Goal: Information Seeking & Learning: Compare options

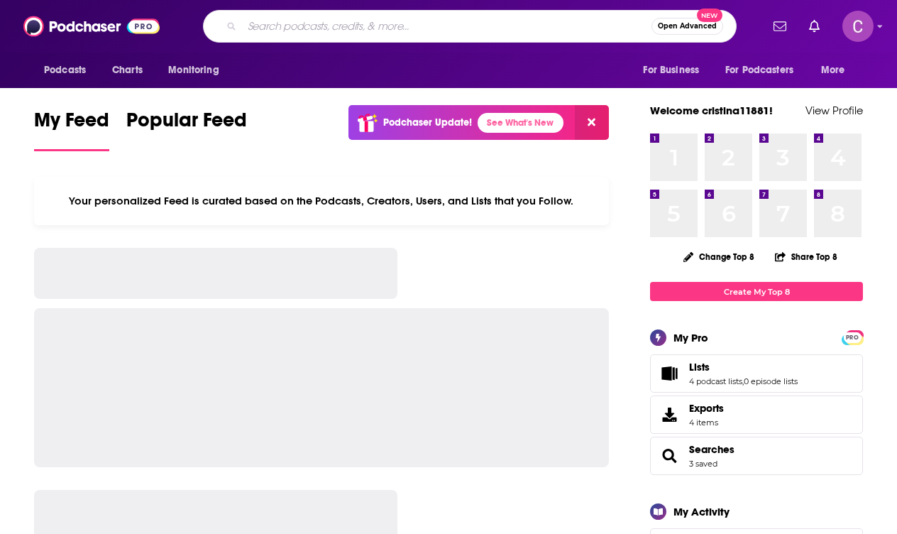
click at [453, 31] on input "Search podcasts, credits, & more..." at bounding box center [447, 26] width 410 height 23
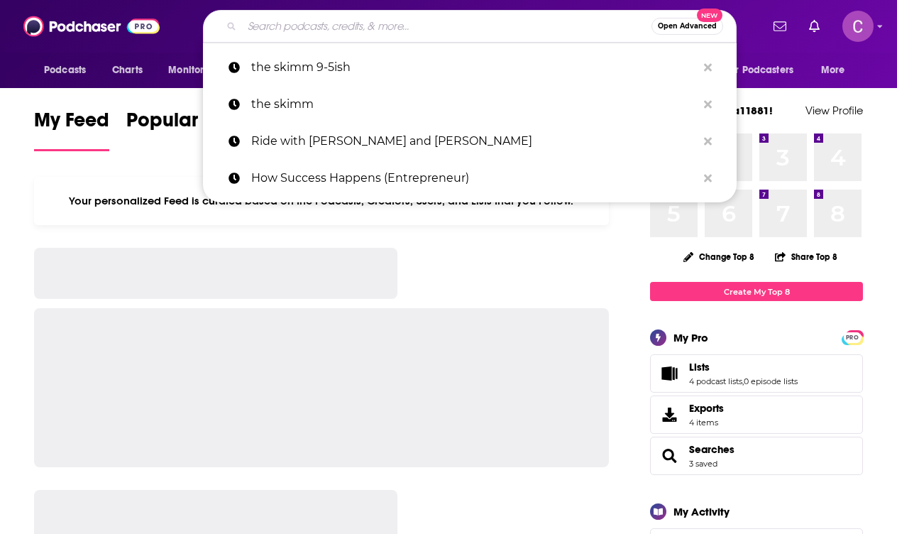
paste input "3. As A Woman"
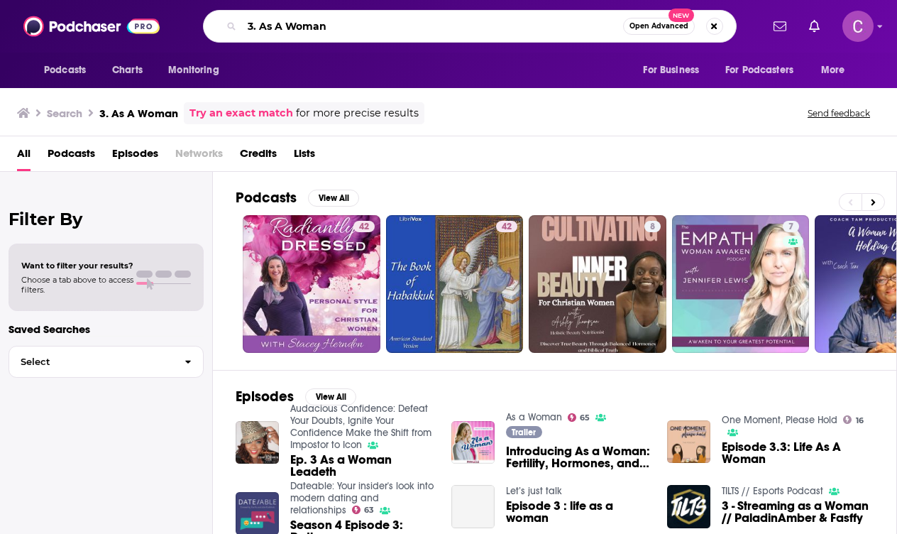
drag, startPoint x: 258, startPoint y: 30, endPoint x: 219, endPoint y: 29, distance: 38.3
click at [221, 29] on div "3. As A Woman Open Advanced New" at bounding box center [470, 26] width 534 height 33
type input "As A Woman"
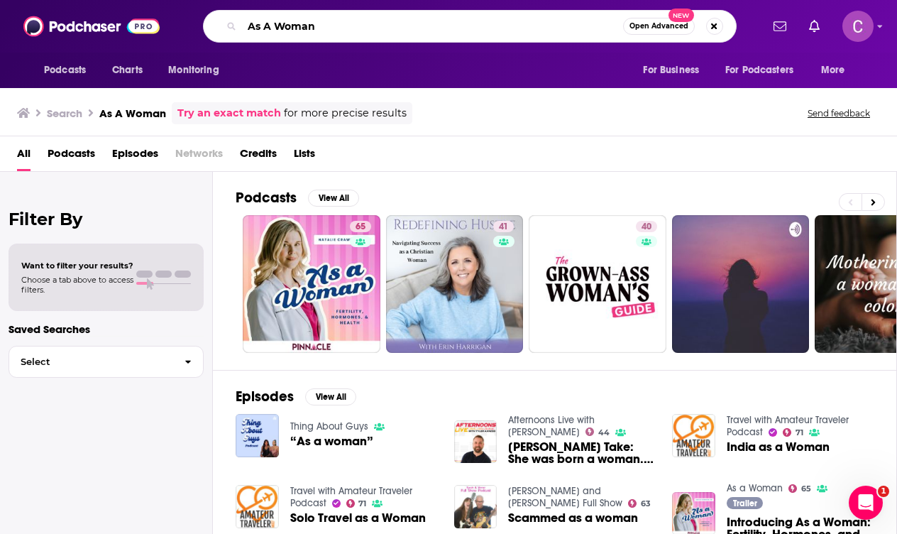
click at [277, 28] on input "As A Woman" at bounding box center [432, 26] width 381 height 23
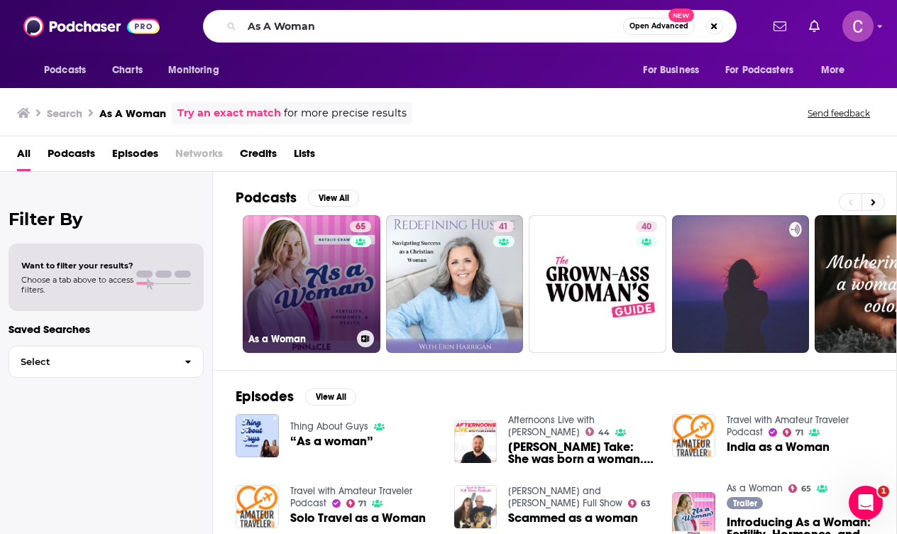
click at [320, 268] on link "65 As a Woman" at bounding box center [312, 284] width 138 height 138
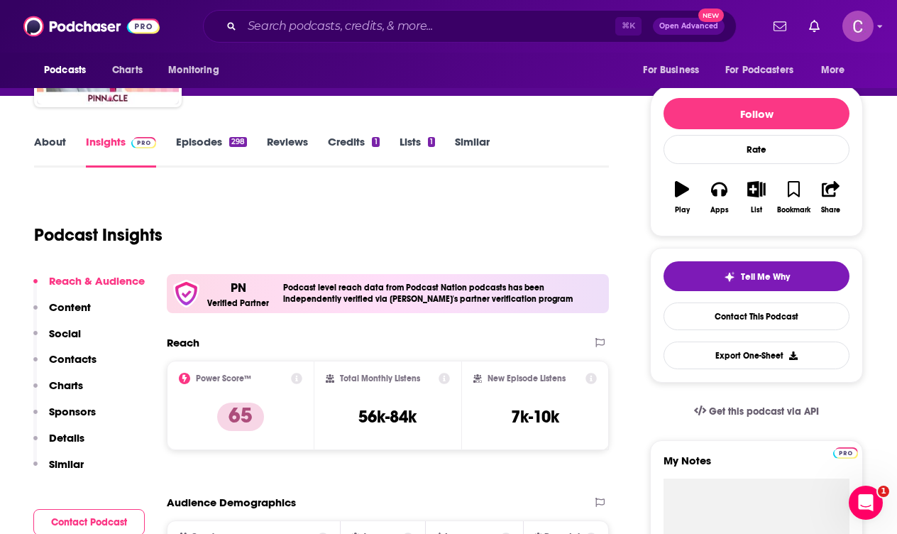
scroll to position [30, 0]
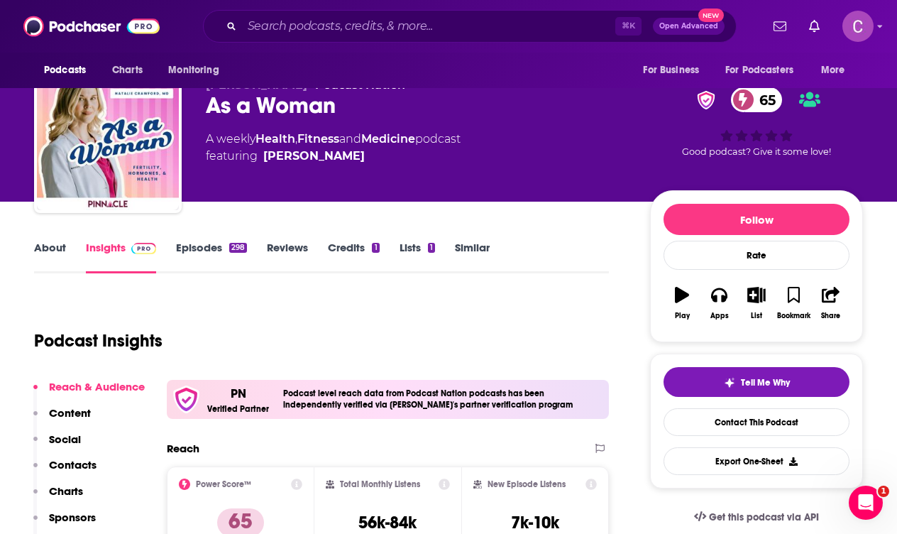
click at [51, 256] on link "About" at bounding box center [50, 257] width 32 height 33
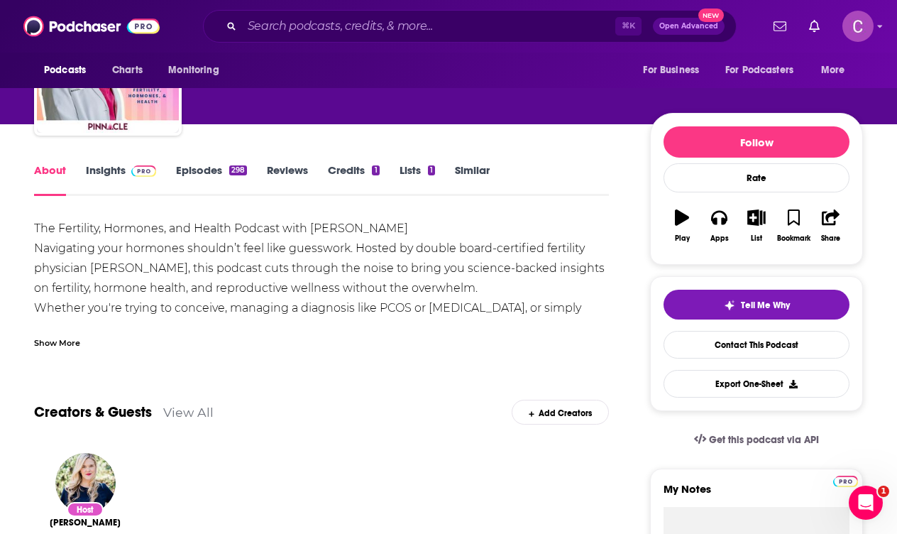
scroll to position [109, 0]
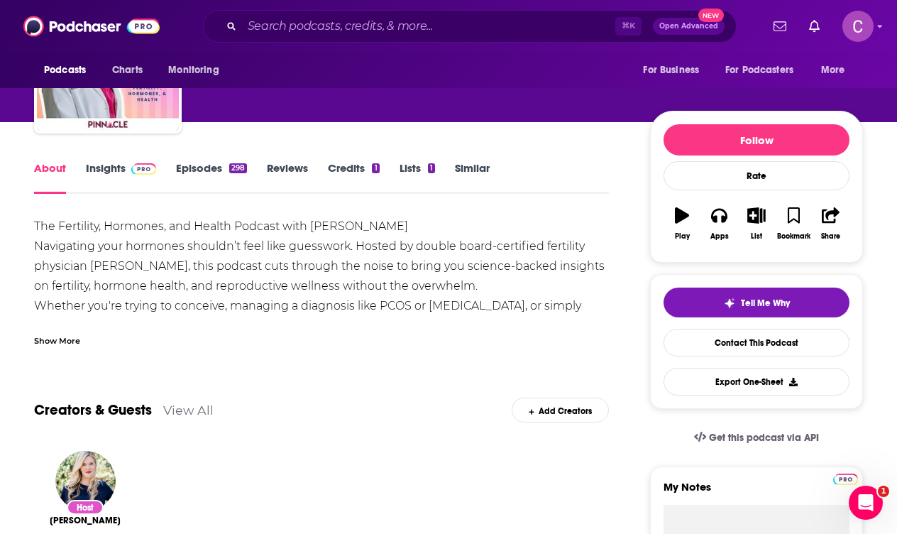
click at [70, 344] on div "Show More" at bounding box center [57, 339] width 46 height 13
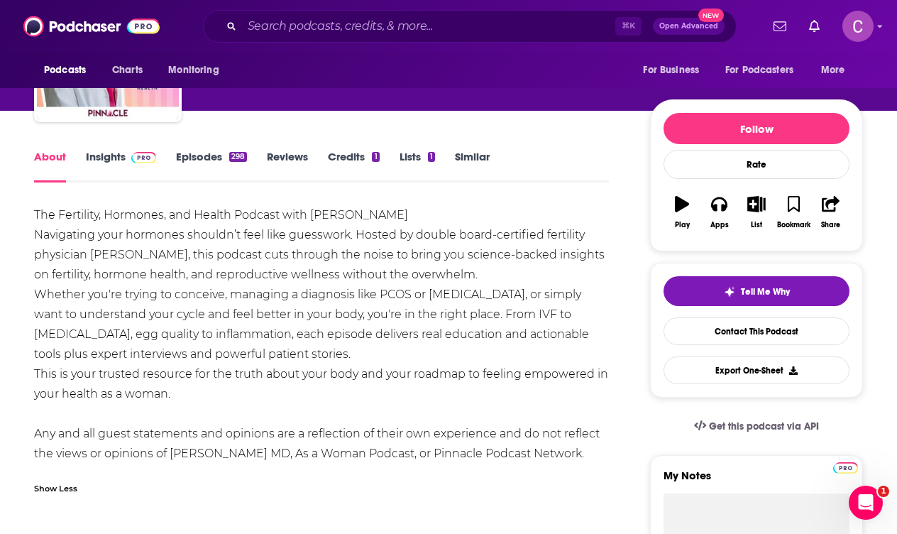
scroll to position [122, 0]
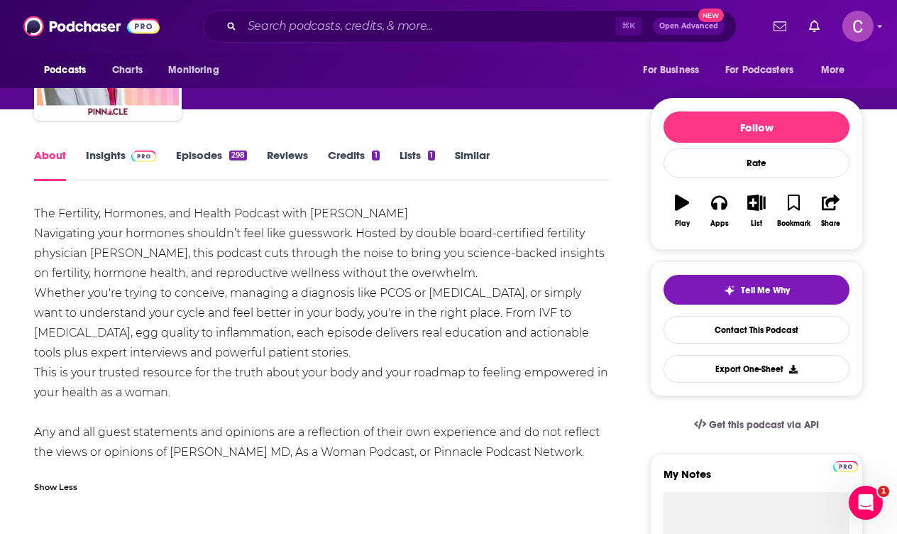
click at [180, 155] on link "Episodes 298" at bounding box center [211, 164] width 71 height 33
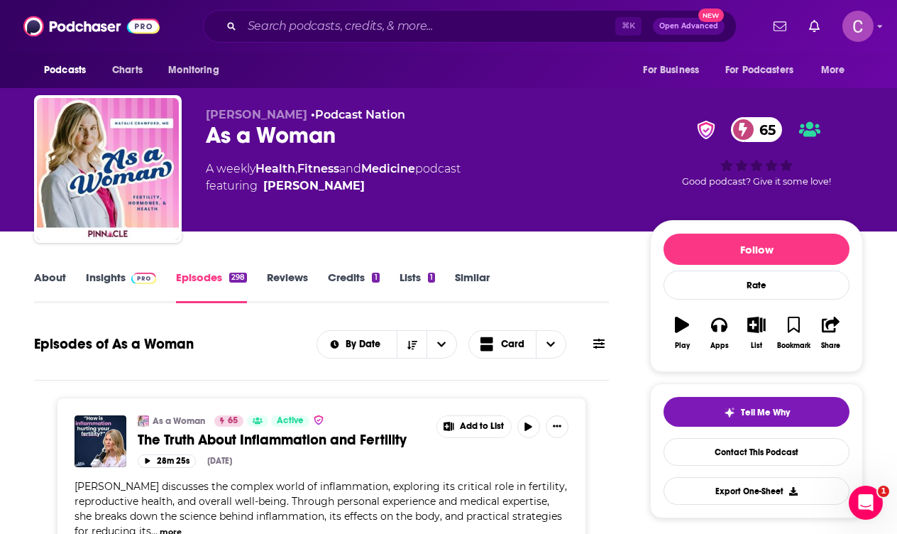
scroll to position [250, 0]
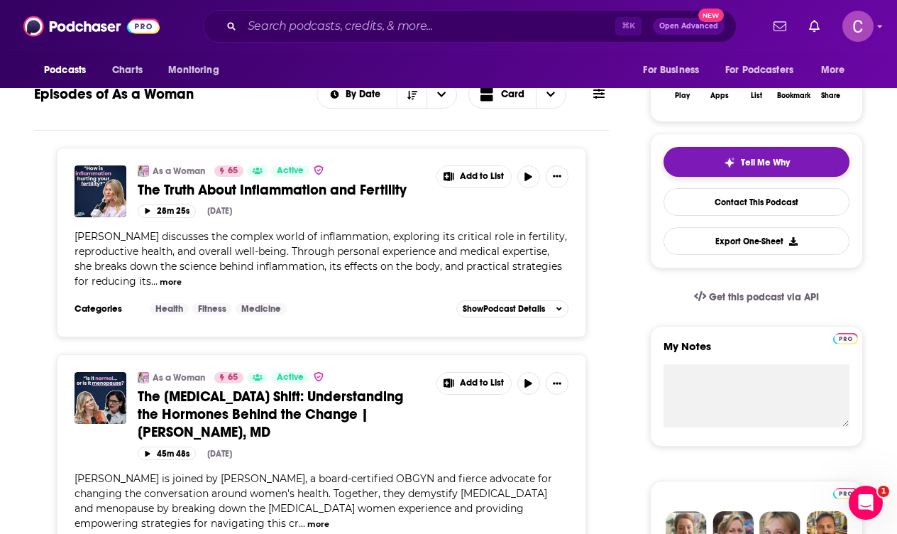
click at [783, 163] on span "Tell Me Why" at bounding box center [765, 162] width 49 height 11
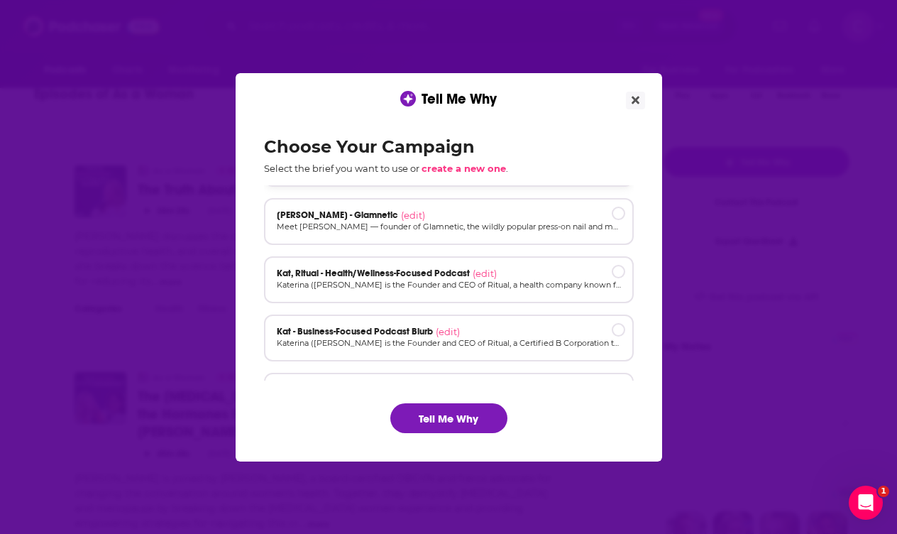
scroll to position [111, 0]
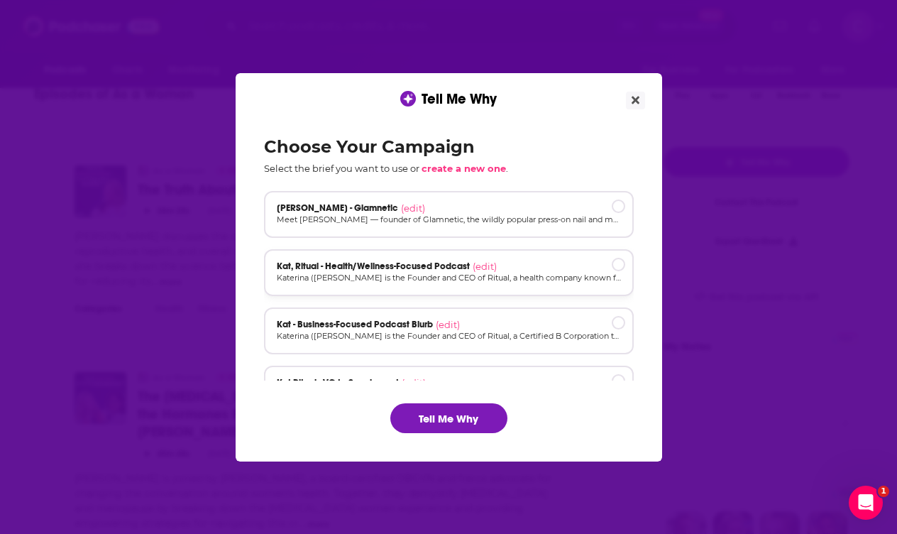
click at [408, 265] on span "Kat, Ritual - Health/Wellness-Focused Podcast" at bounding box center [373, 265] width 193 height 11
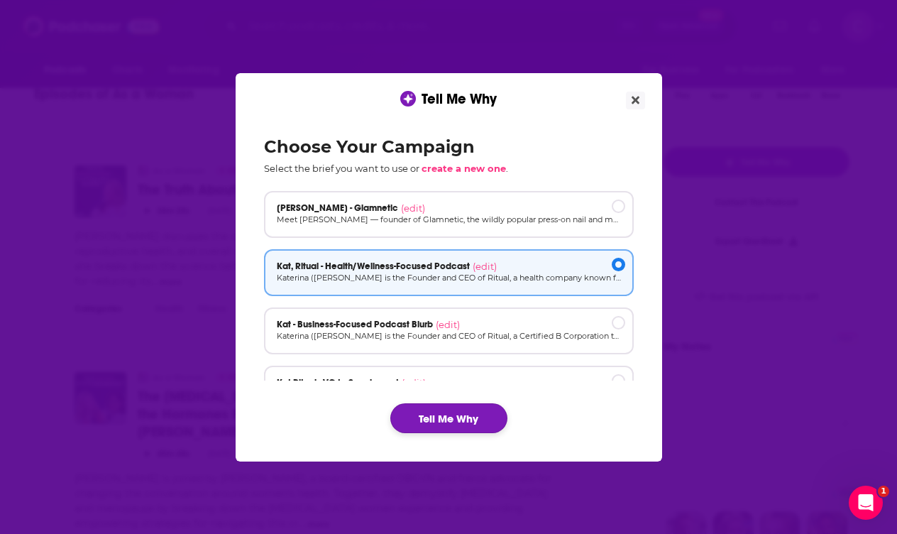
click at [419, 420] on button "Tell Me Why" at bounding box center [448, 418] width 117 height 30
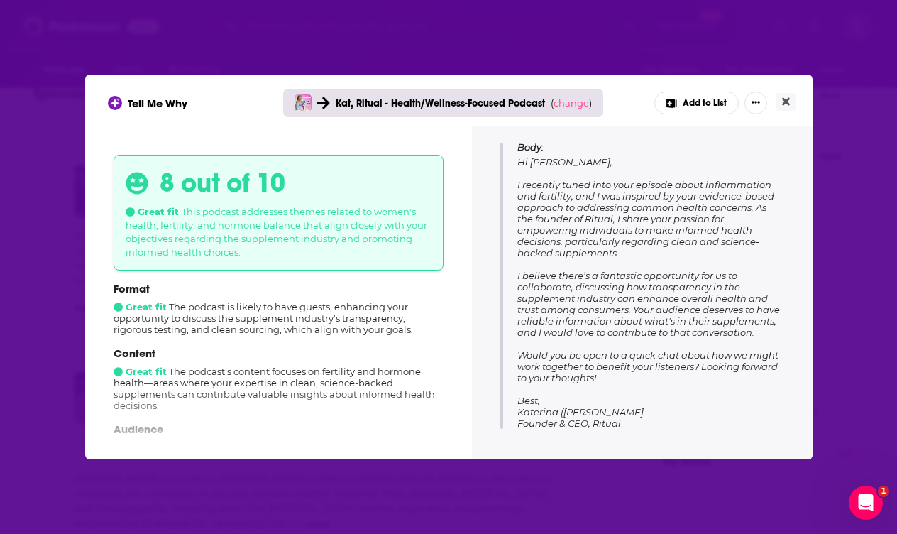
scroll to position [11, 0]
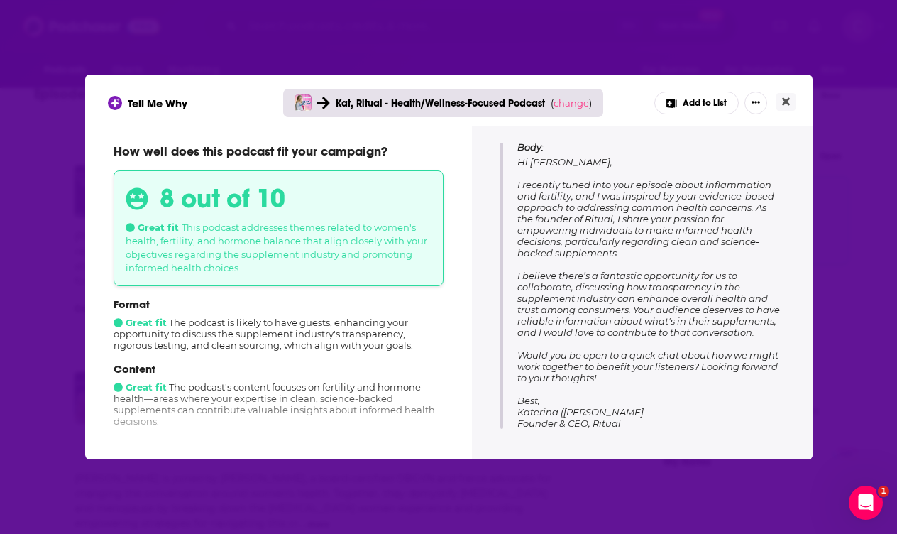
click at [721, 41] on div "Tell Me Why Kat, Ritual - Health/Wellness-Focused Podcast ( change ) Add to Lis…" at bounding box center [448, 267] width 897 height 534
click at [791, 99] on button "Close" at bounding box center [785, 102] width 19 height 18
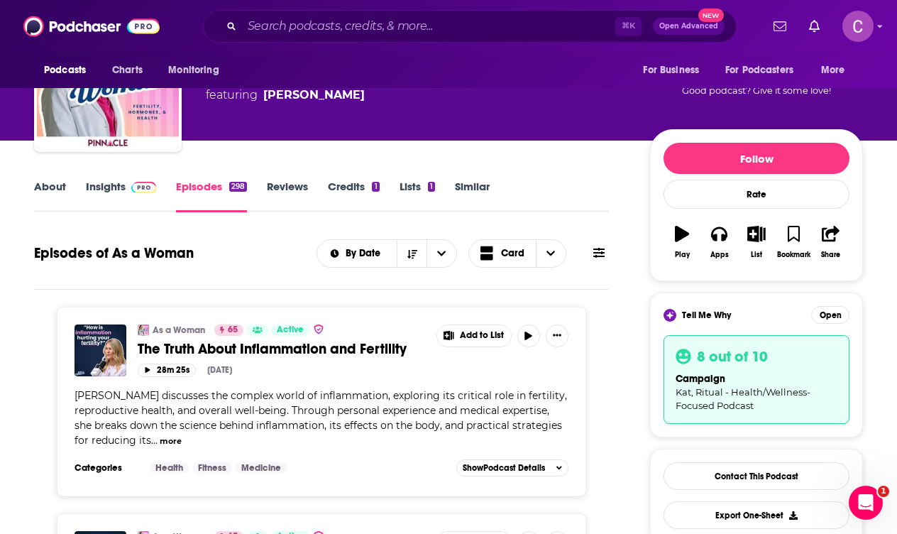
scroll to position [0, 0]
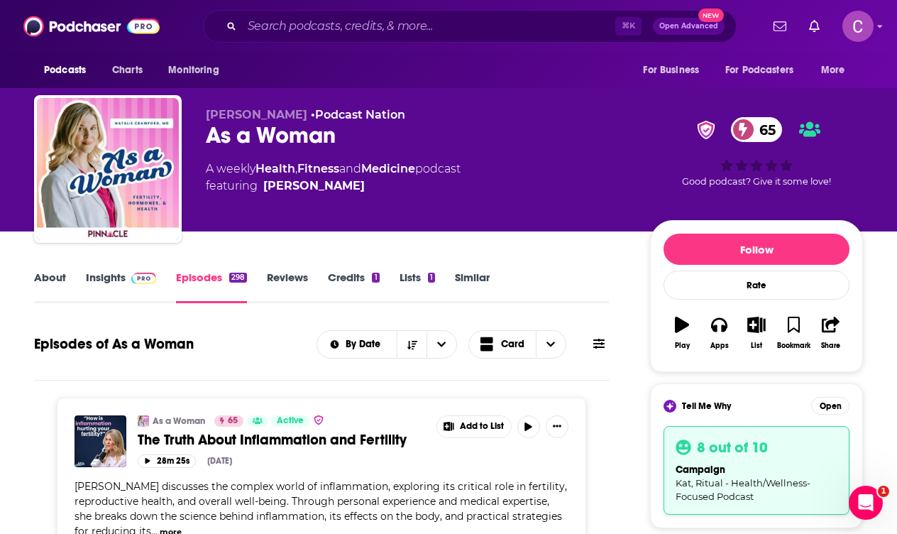
click at [314, 138] on div "As a Woman [DEMOGRAPHIC_DATA]" at bounding box center [417, 135] width 422 height 28
copy div "As a Woman [DEMOGRAPHIC_DATA]"
click at [104, 273] on link "Insights" at bounding box center [121, 286] width 70 height 33
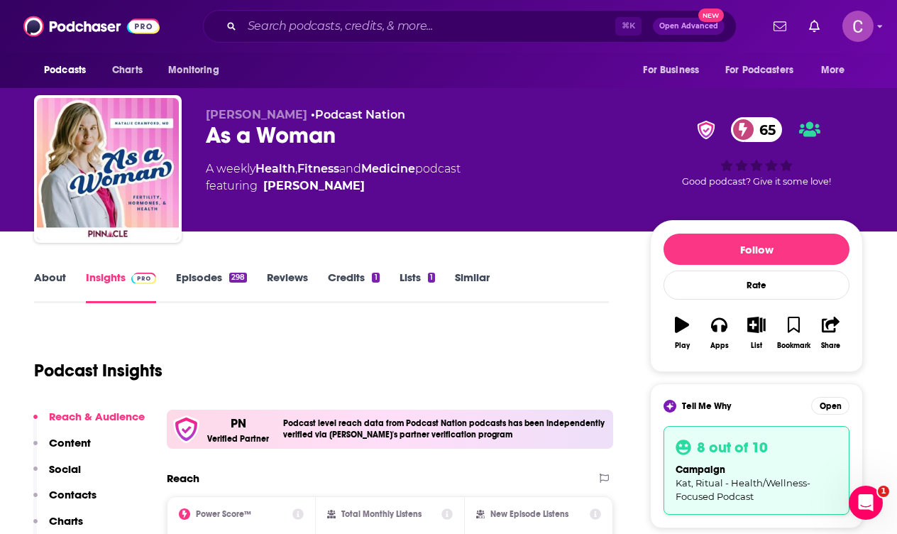
scroll to position [42, 0]
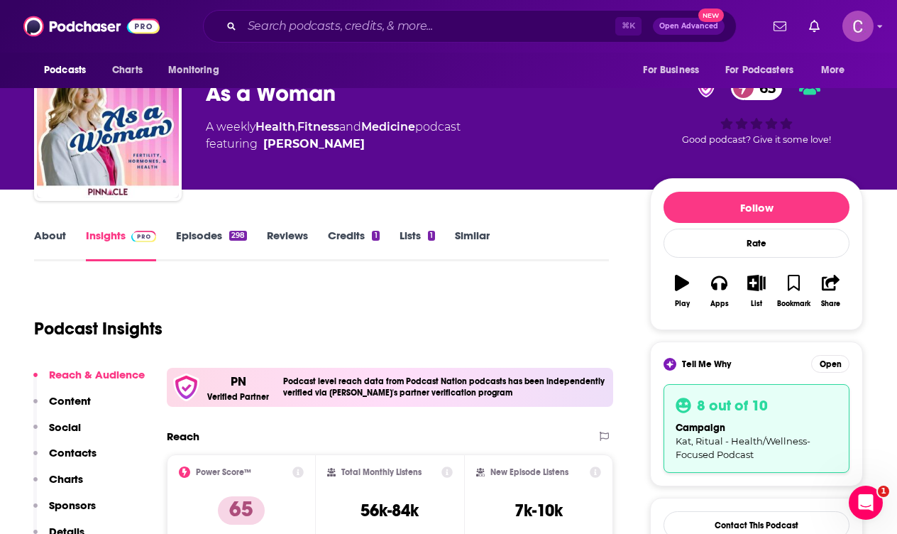
click at [61, 234] on link "About" at bounding box center [50, 245] width 32 height 33
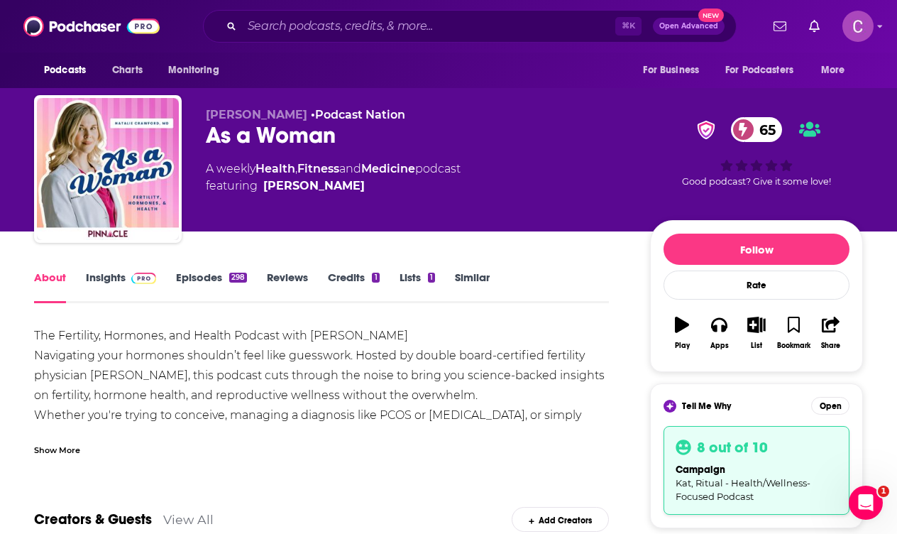
click at [52, 451] on div "Show More" at bounding box center [57, 448] width 46 height 13
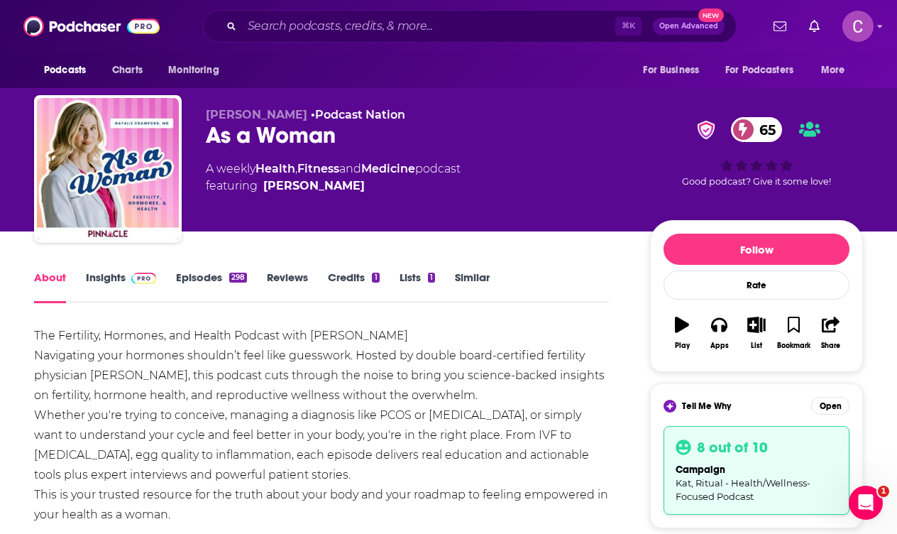
scroll to position [82, 0]
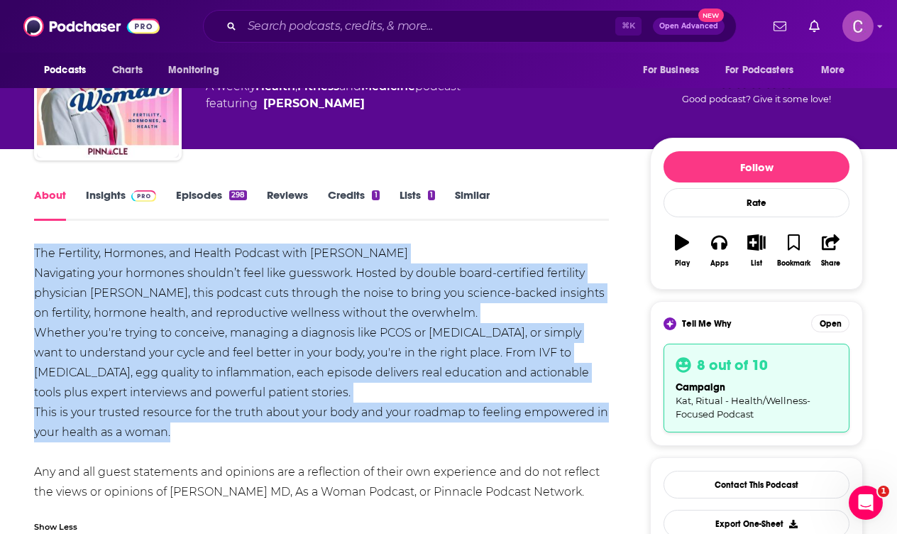
drag, startPoint x: 23, startPoint y: 255, endPoint x: 280, endPoint y: 433, distance: 312.1
copy div "The Fertility, Hormones, and Health Podcast with [PERSON_NAME] Navigating your …"
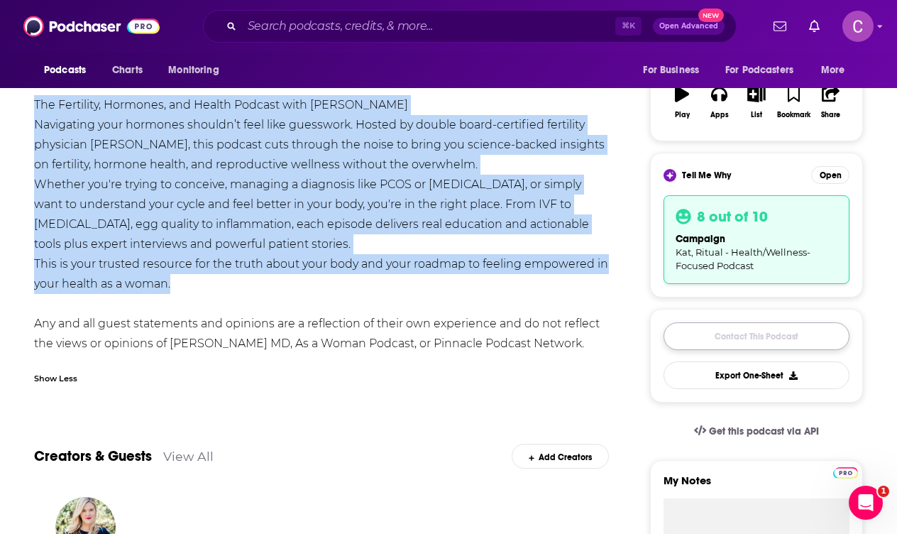
click at [718, 331] on link "Contact This Podcast" at bounding box center [757, 336] width 186 height 28
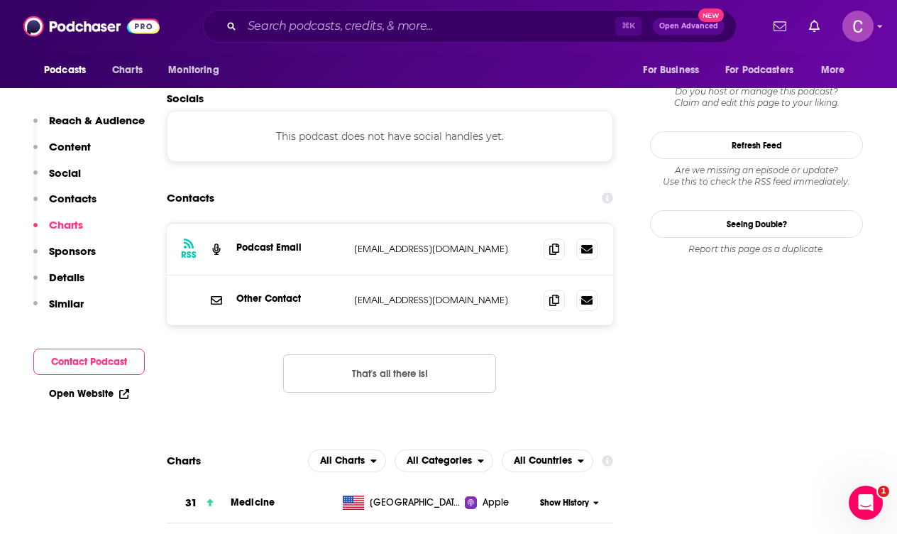
scroll to position [1269, 0]
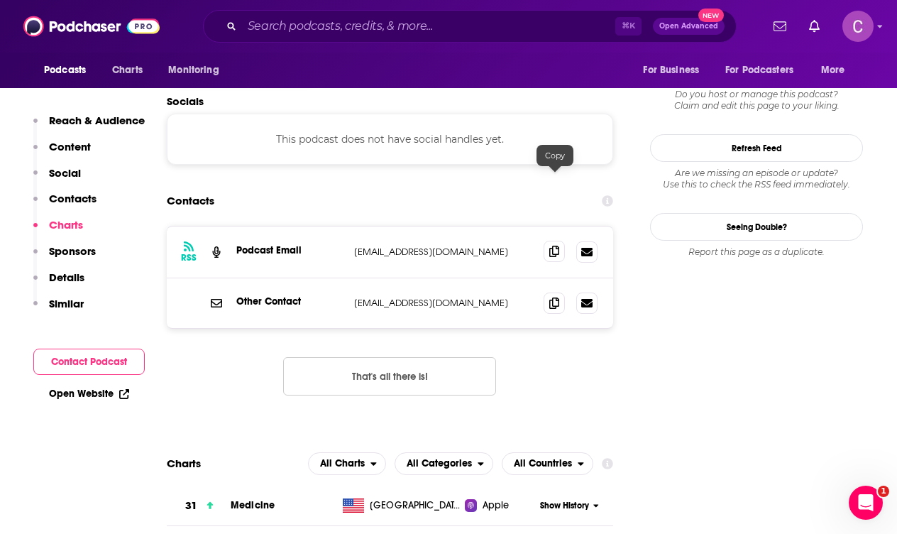
click at [557, 241] on span at bounding box center [554, 251] width 21 height 21
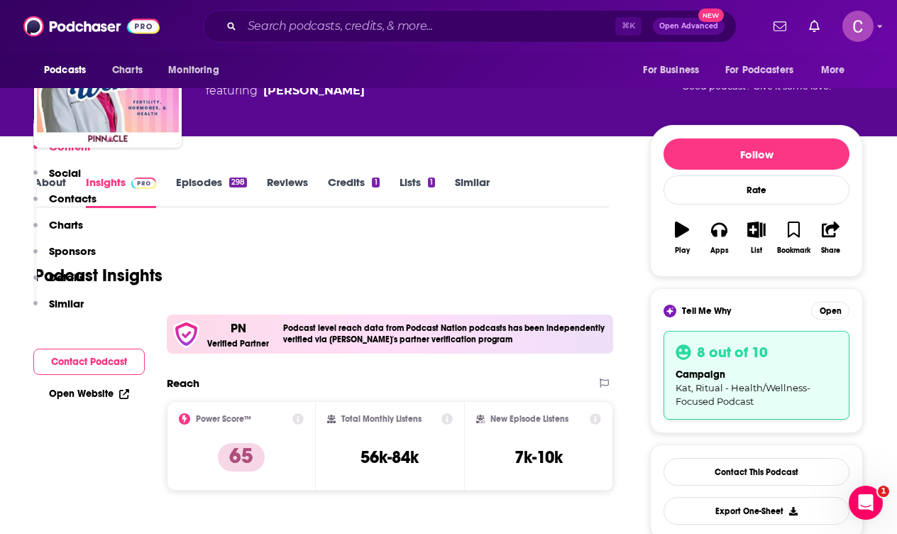
scroll to position [0, 0]
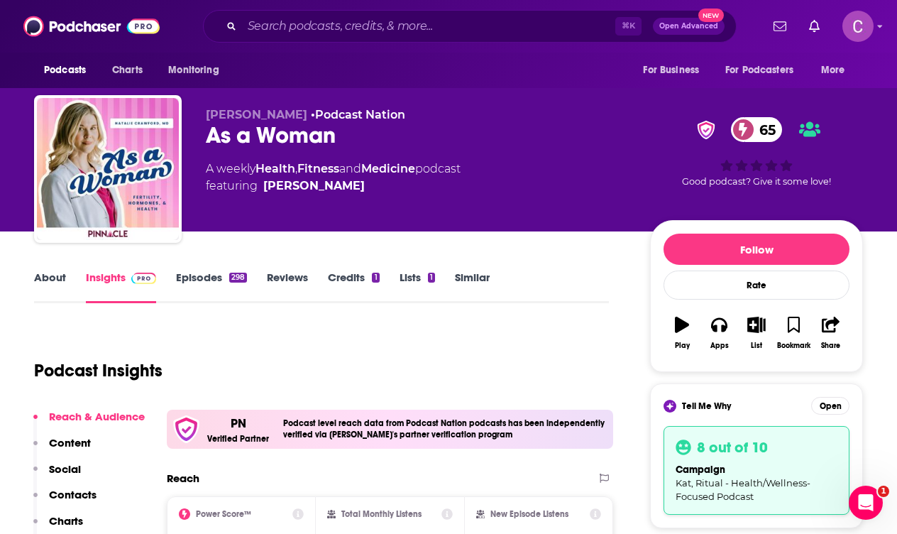
click at [194, 284] on link "Episodes 298" at bounding box center [211, 286] width 71 height 33
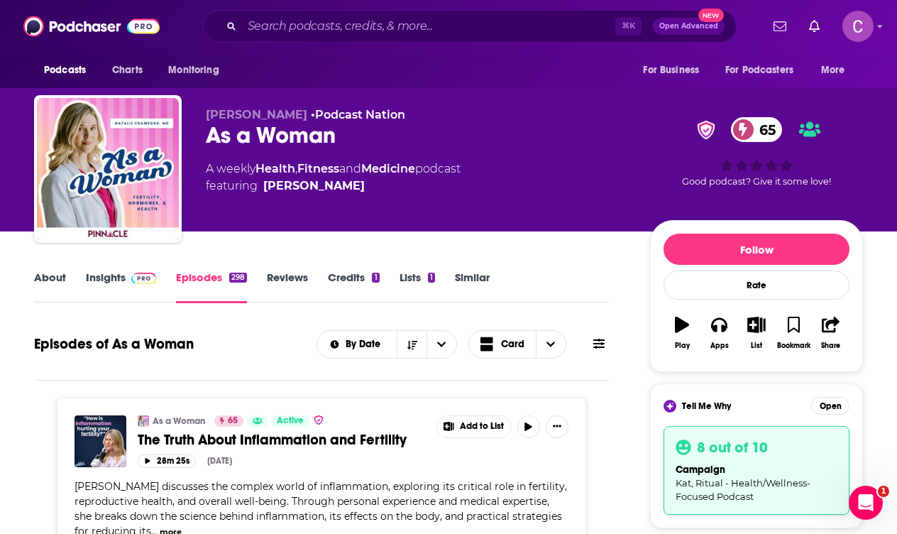
click at [297, 38] on div "⌘ K Open Advanced New" at bounding box center [470, 26] width 534 height 33
click at [285, 23] on input "Search podcasts, credits, & more..." at bounding box center [428, 26] width 373 height 23
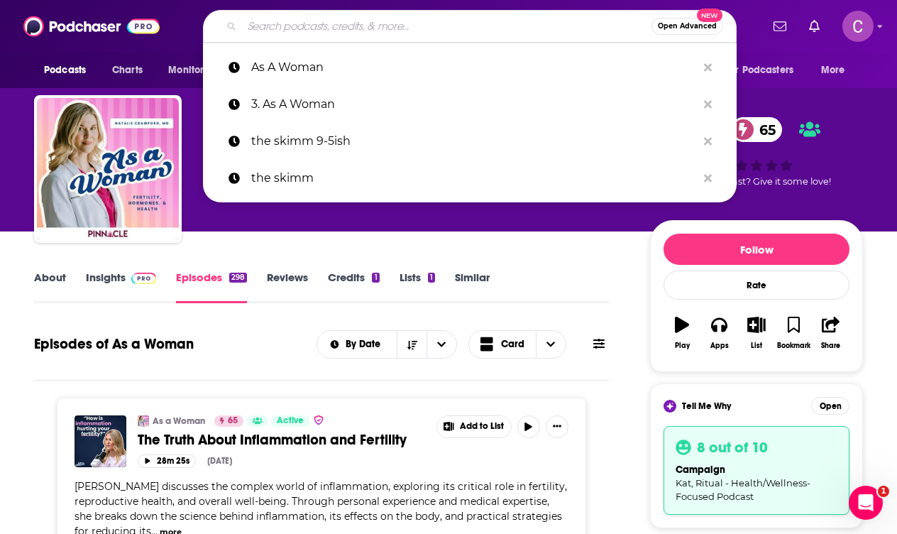
paste input "Be Well By [PERSON_NAME]"
type input "Be Well By [PERSON_NAME]"
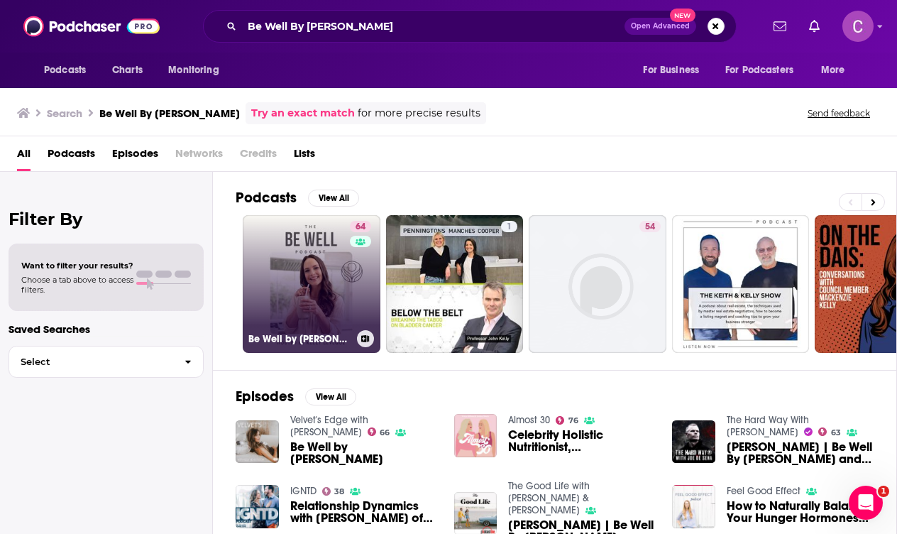
click at [304, 321] on link "64 Be Well by [PERSON_NAME]" at bounding box center [312, 284] width 138 height 138
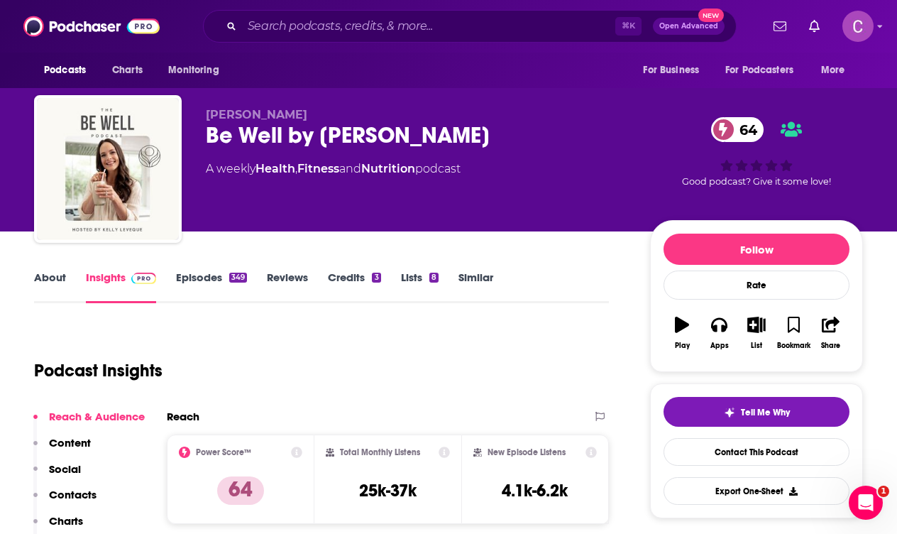
click at [53, 280] on link "About" at bounding box center [50, 286] width 32 height 33
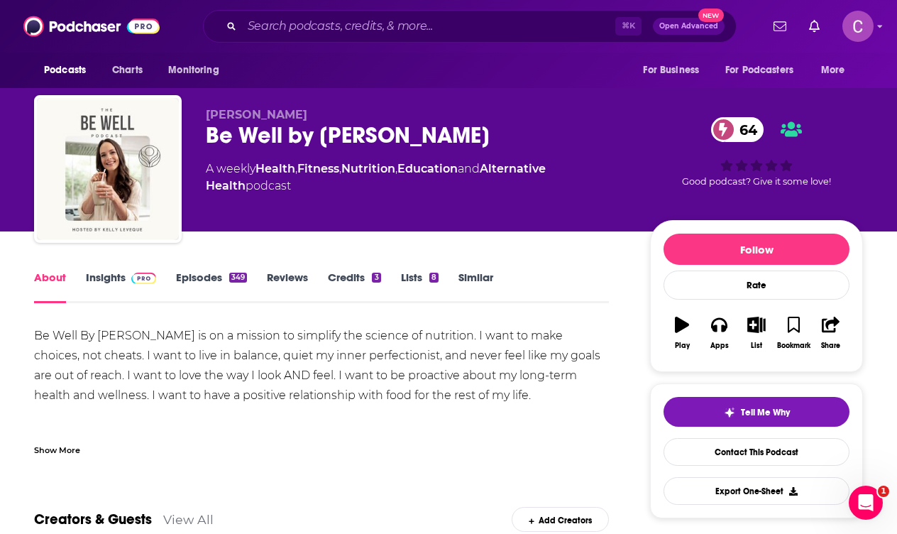
click at [273, 279] on link "Reviews" at bounding box center [287, 286] width 41 height 33
click at [729, 170] on div "No Reviews This podcast has no reviews yet, why not add one yourself? Maybe Lat…" at bounding box center [448, 267] width 897 height 534
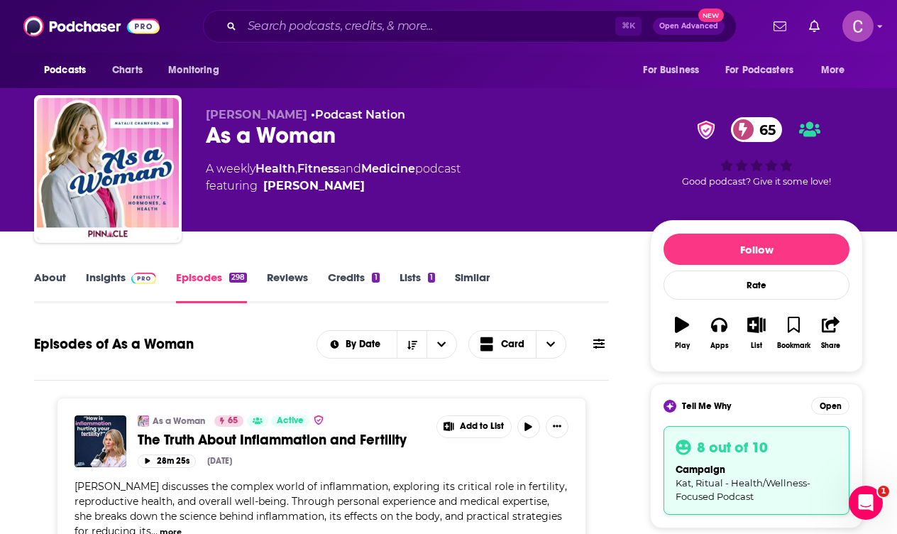
click at [133, 274] on img at bounding box center [143, 278] width 25 height 11
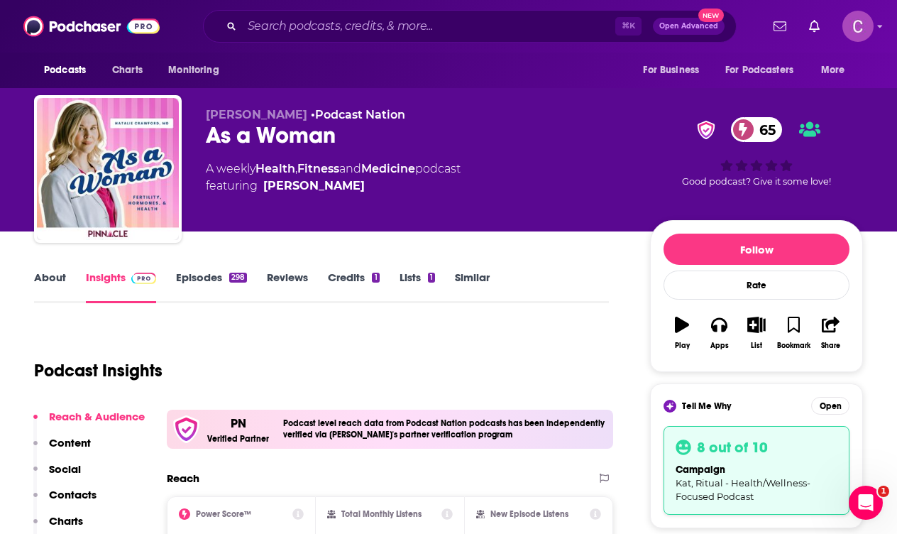
click at [464, 280] on link "Similar" at bounding box center [472, 286] width 35 height 33
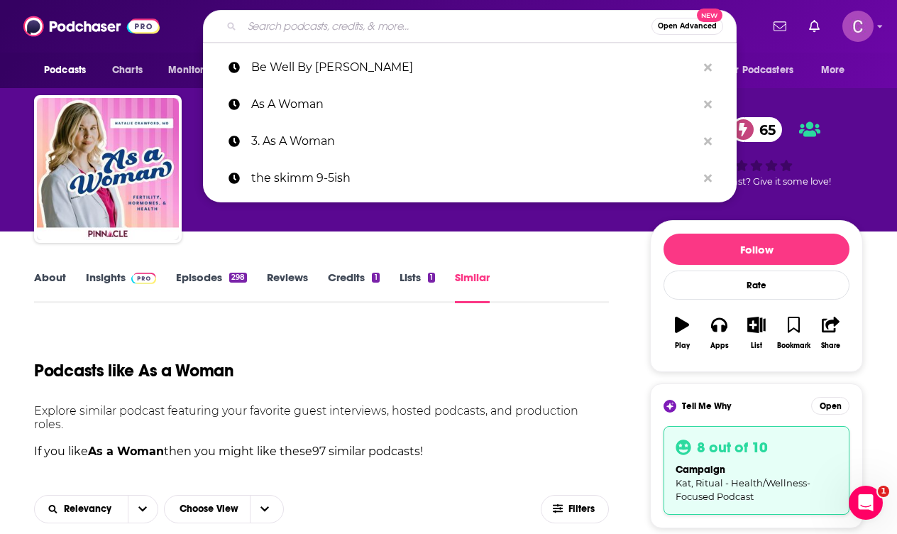
click at [325, 35] on input "Search podcasts, credits, & more..." at bounding box center [447, 26] width 410 height 23
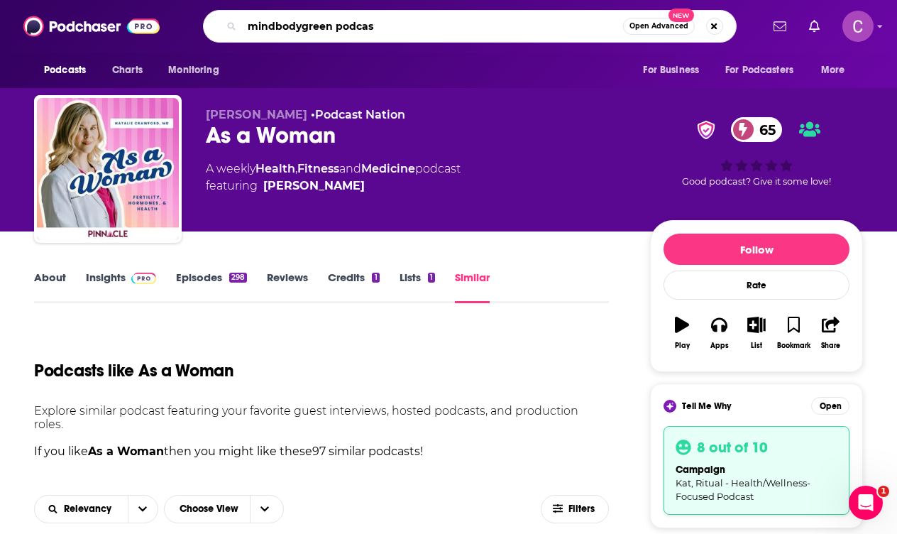
type input "mindbodygreen podcast"
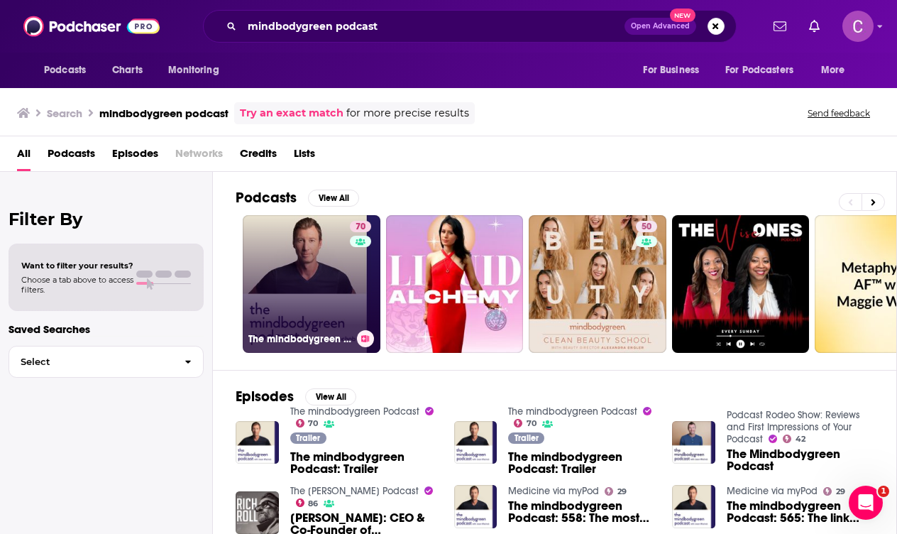
click at [302, 241] on link "70 The mindbodygreen Podcast" at bounding box center [312, 284] width 138 height 138
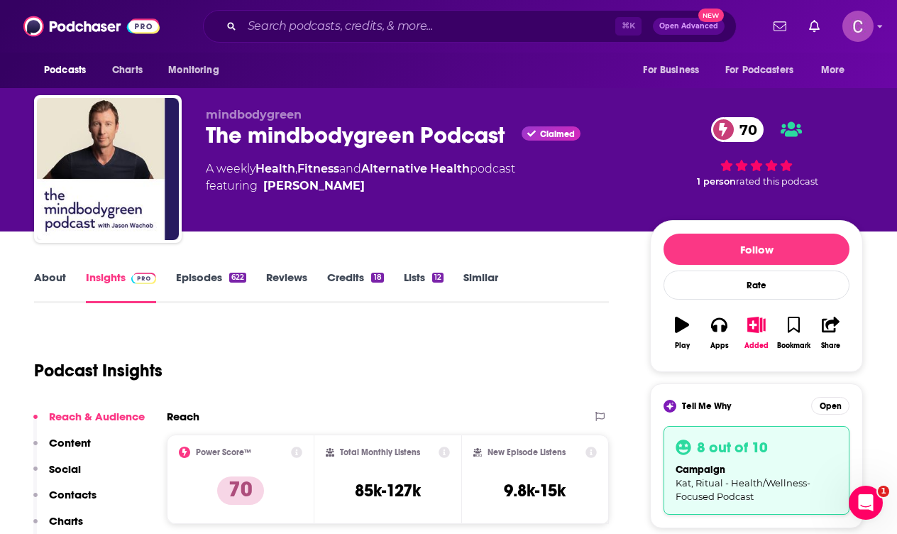
click at [490, 272] on link "Similar" at bounding box center [480, 286] width 35 height 33
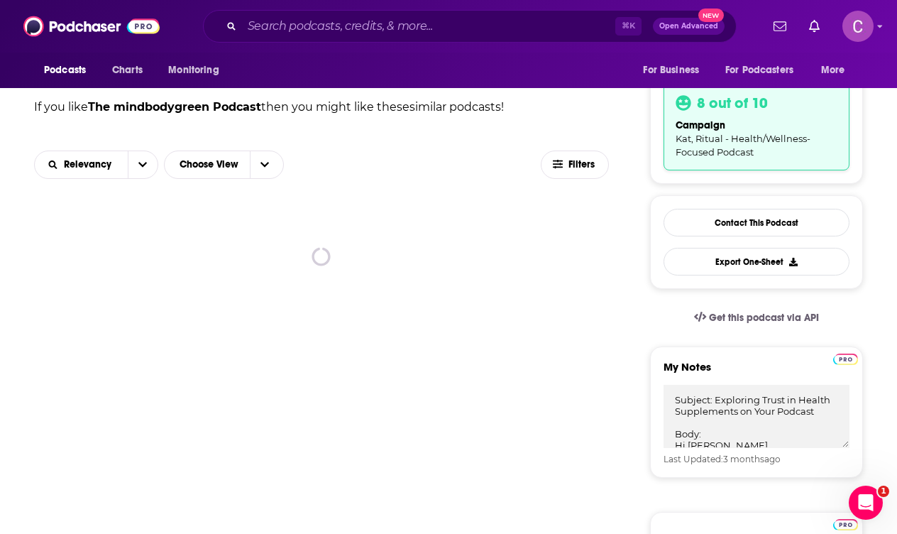
scroll to position [348, 0]
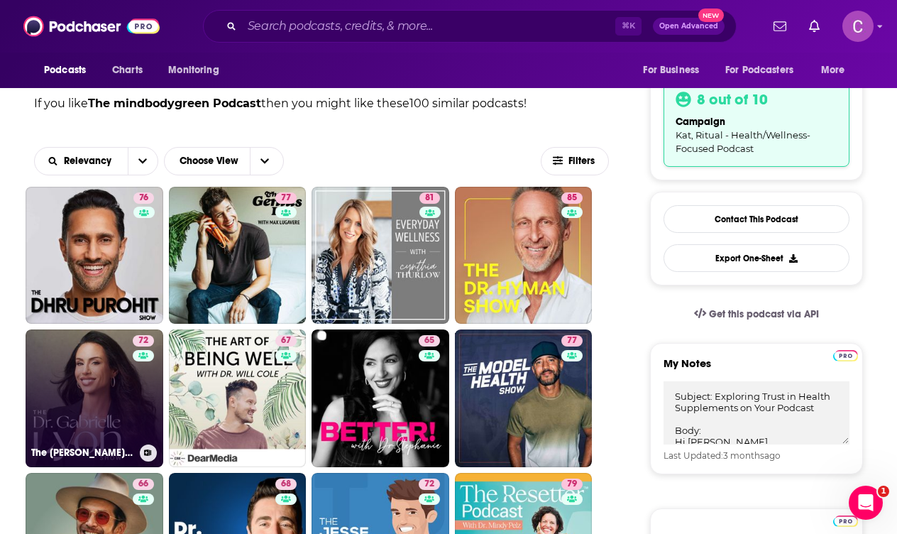
click at [105, 358] on link "72 The [PERSON_NAME] Show" at bounding box center [95, 398] width 138 height 138
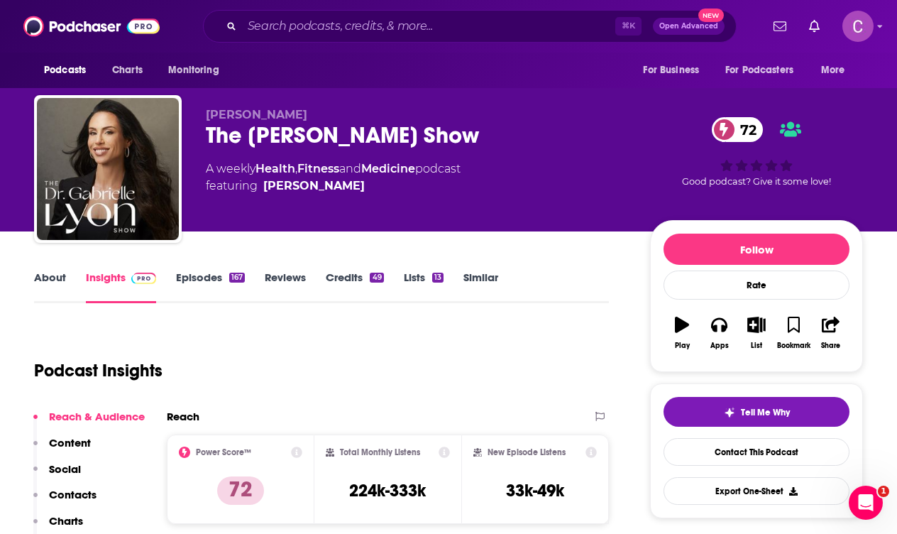
scroll to position [59, 0]
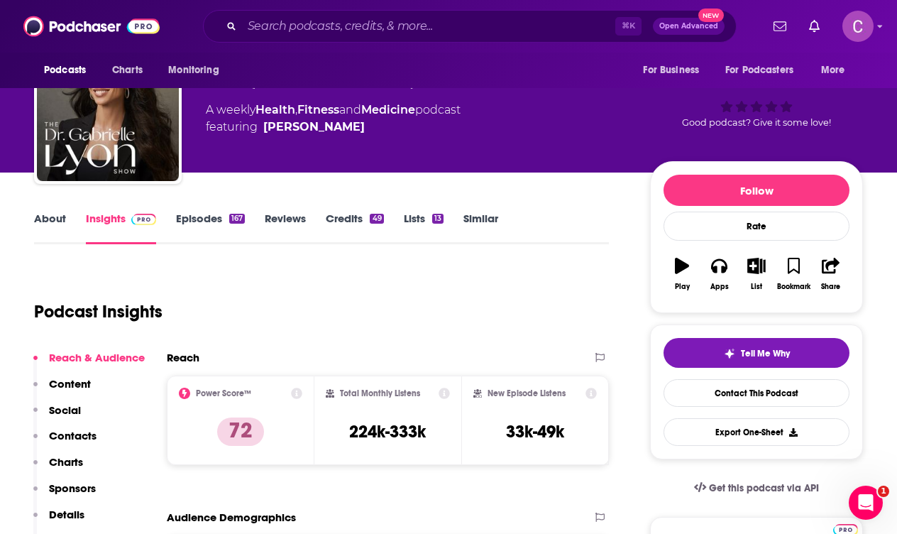
click at [40, 225] on link "About" at bounding box center [50, 227] width 32 height 33
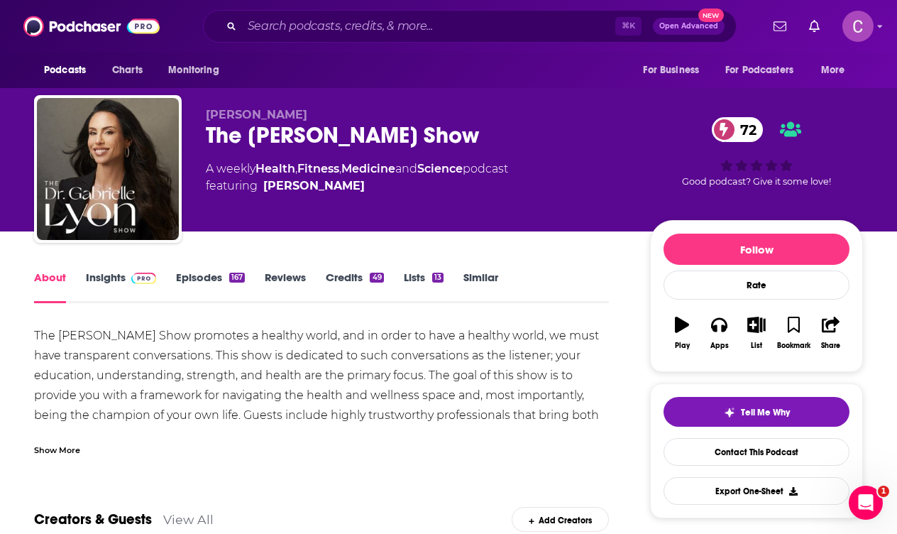
click at [61, 448] on div "Show More" at bounding box center [57, 448] width 46 height 13
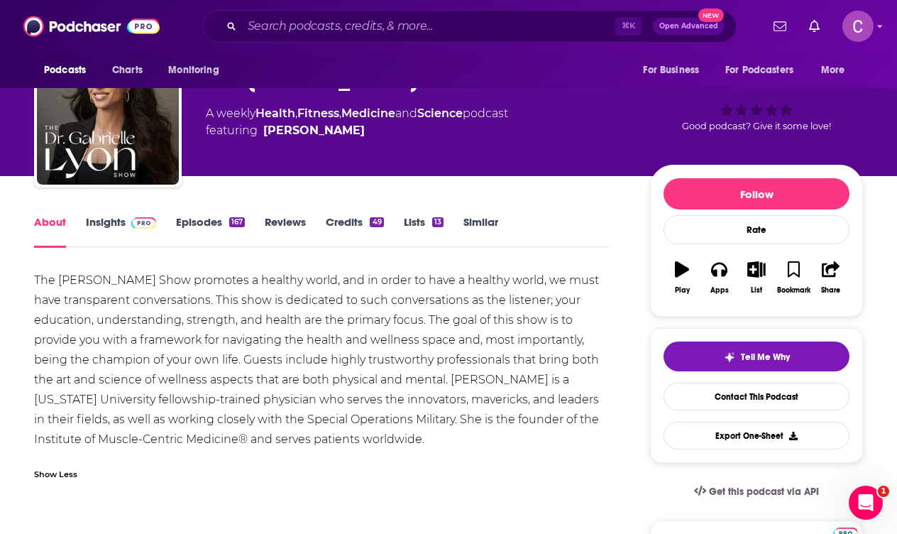
scroll to position [52, 0]
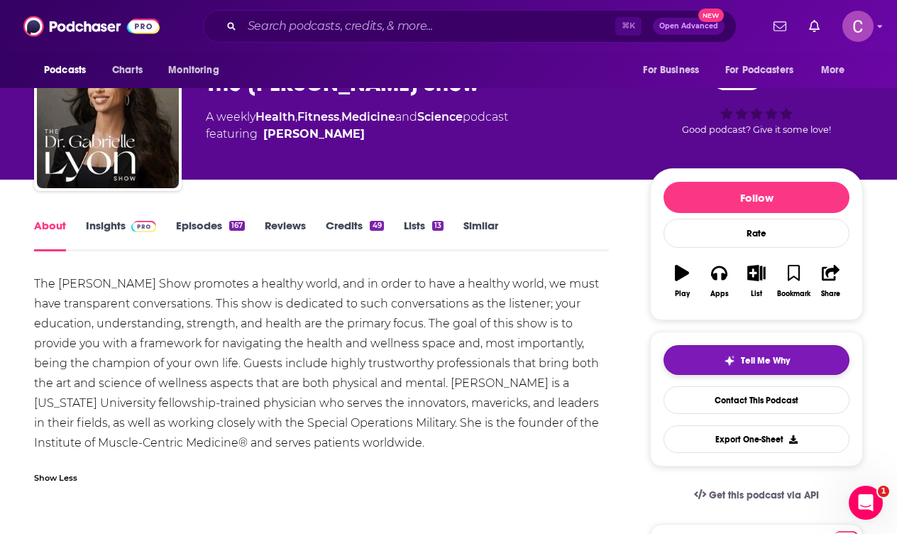
click at [759, 363] on span "Tell Me Why" at bounding box center [765, 360] width 49 height 11
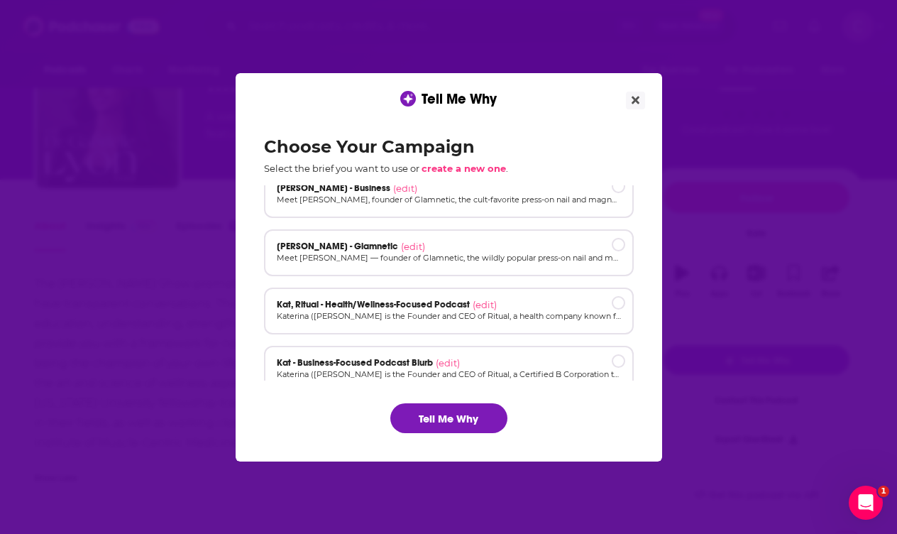
scroll to position [78, 0]
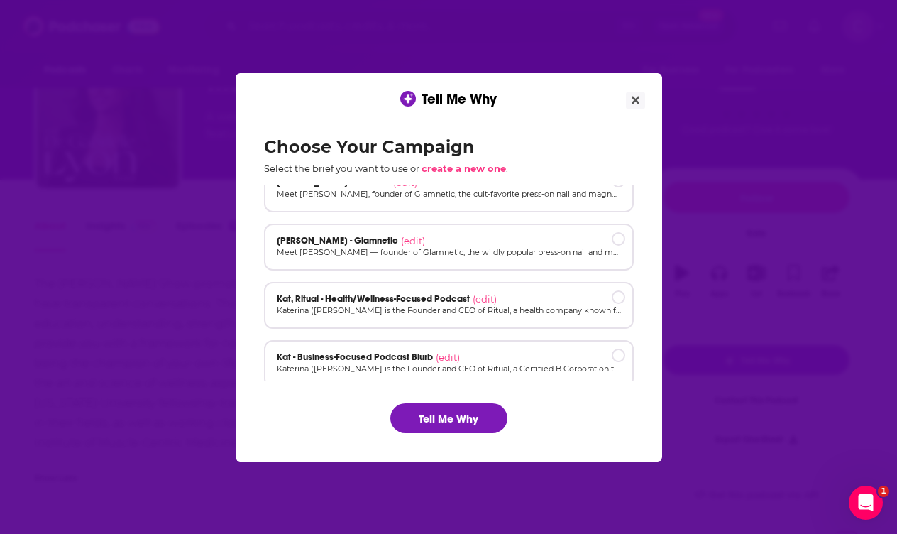
click at [490, 299] on span "(edit)" at bounding box center [485, 298] width 24 height 11
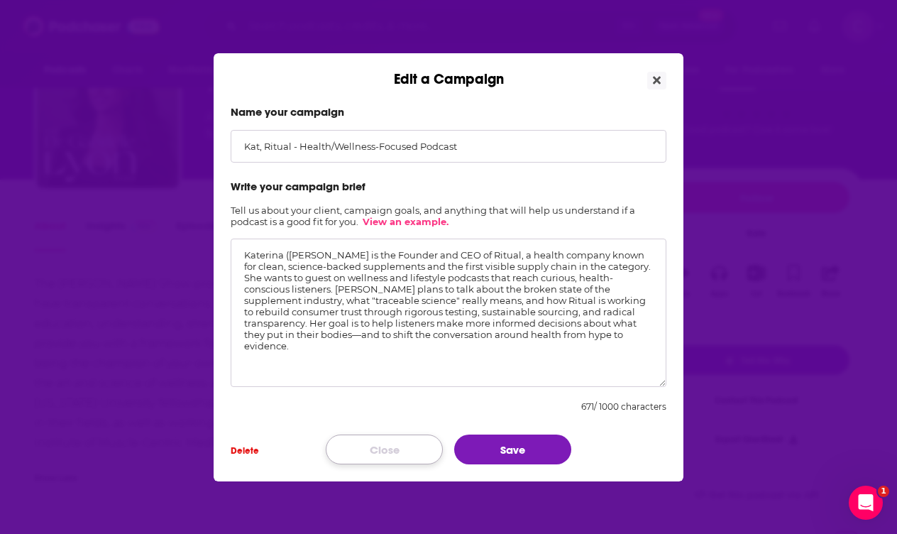
click at [405, 444] on button "Close" at bounding box center [384, 449] width 117 height 30
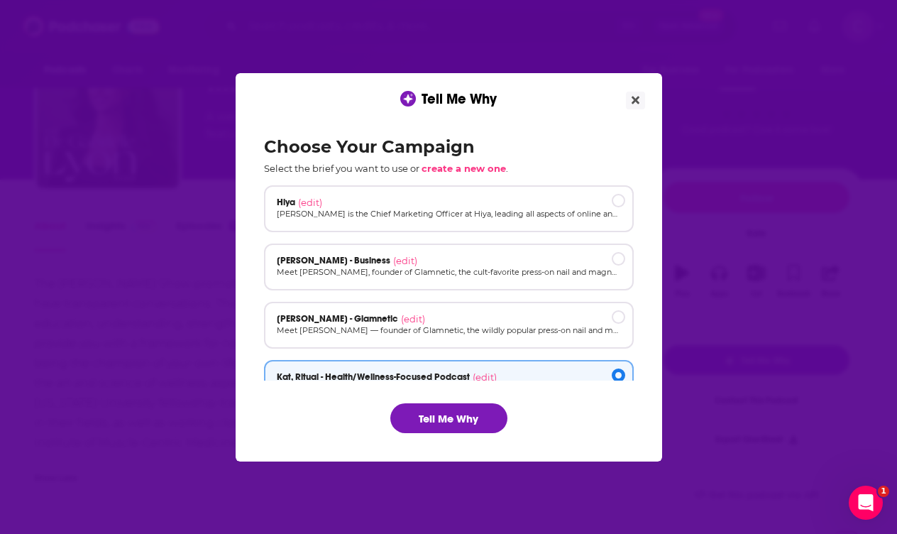
scroll to position [63, 0]
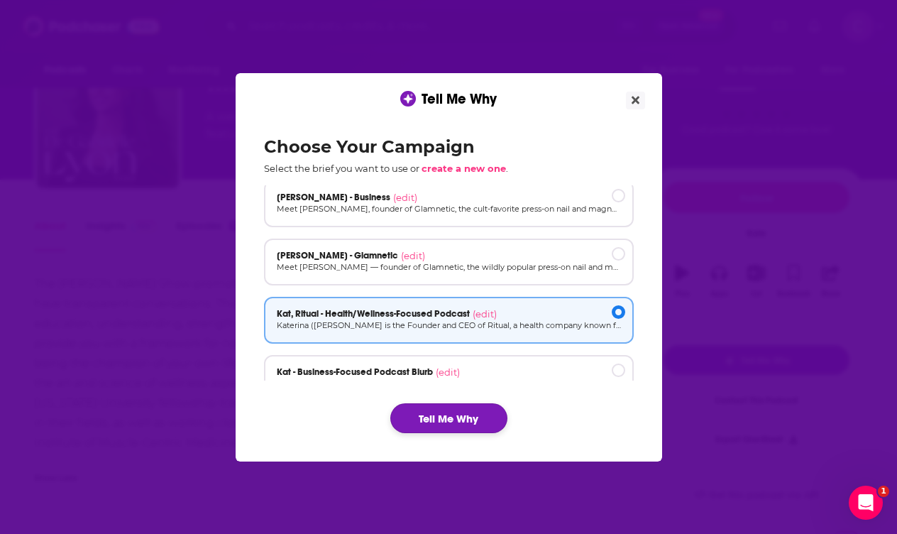
click at [440, 426] on button "Tell Me Why" at bounding box center [448, 418] width 117 height 30
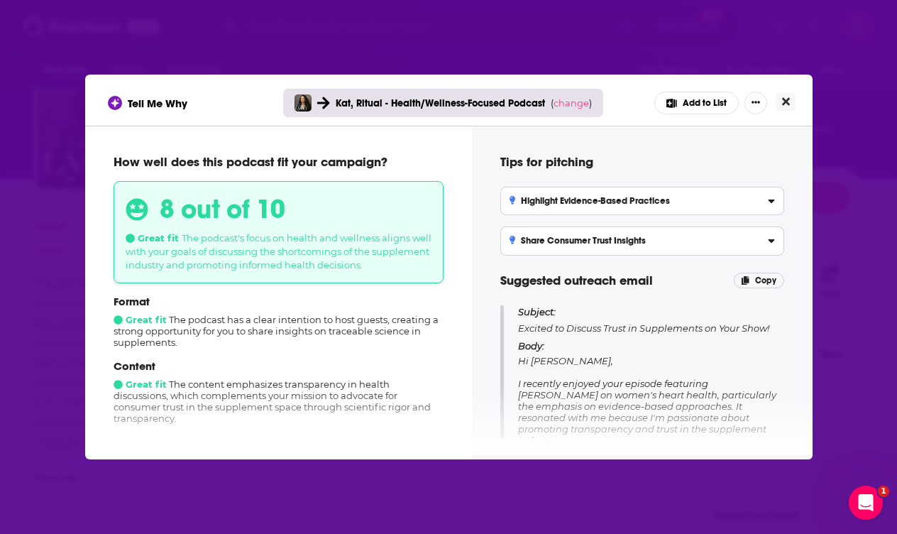
click at [788, 101] on icon "Close" at bounding box center [786, 101] width 8 height 11
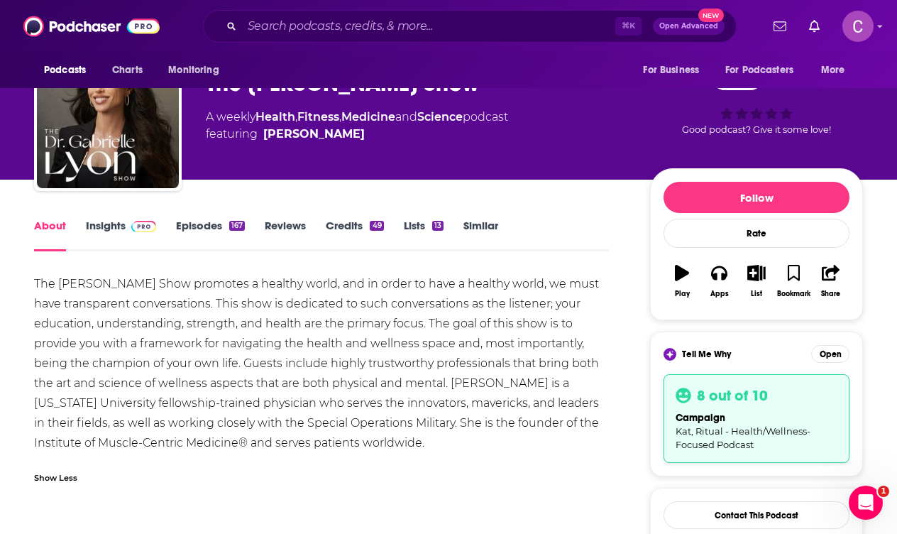
scroll to position [52, 0]
click at [119, 233] on link "Insights" at bounding box center [121, 235] width 70 height 33
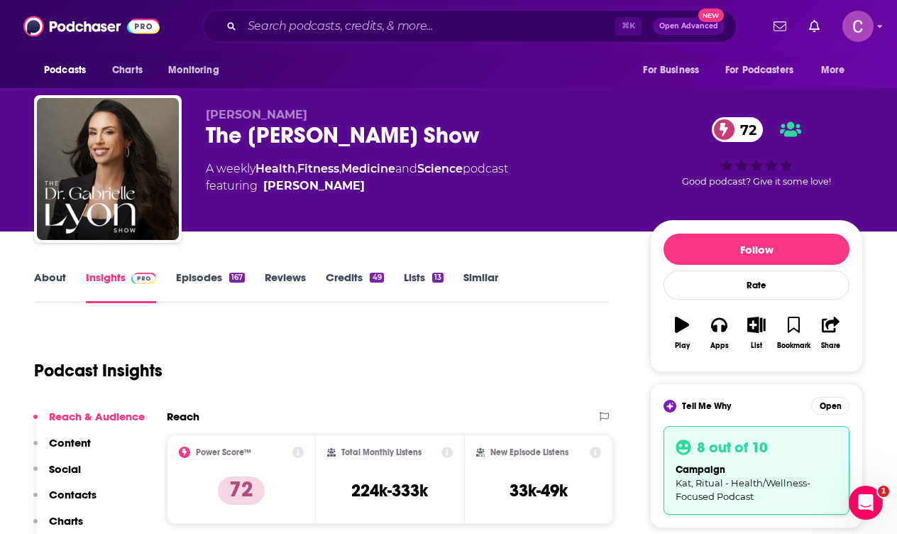
click at [307, 128] on div "The [PERSON_NAME] Show 72" at bounding box center [417, 135] width 422 height 28
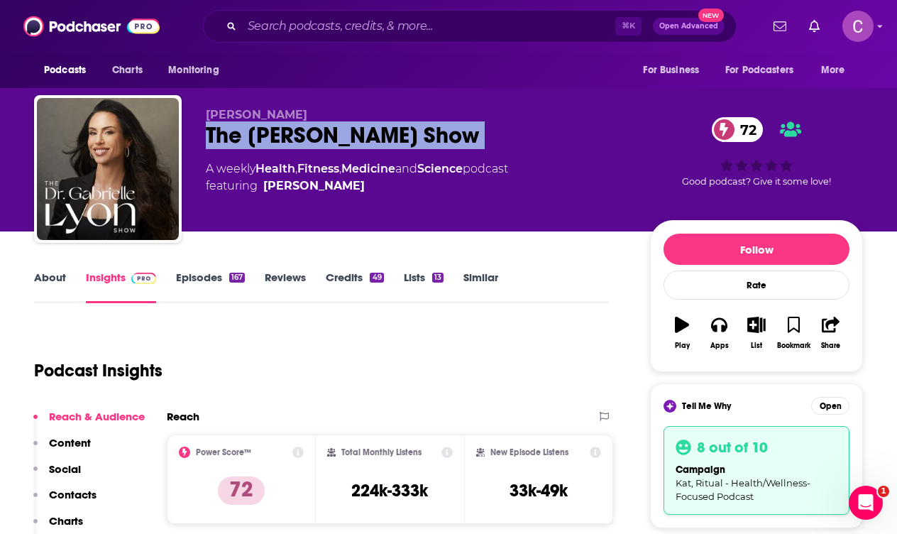
click at [307, 128] on div "The [PERSON_NAME] Show 72" at bounding box center [417, 135] width 422 height 28
copy div "The [PERSON_NAME] Show 72"
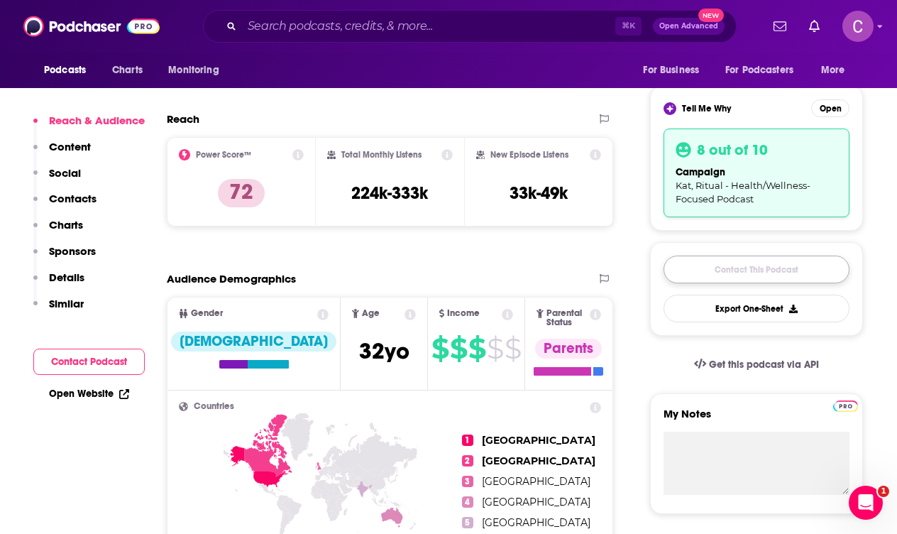
click at [706, 271] on link "Contact This Podcast" at bounding box center [757, 269] width 186 height 28
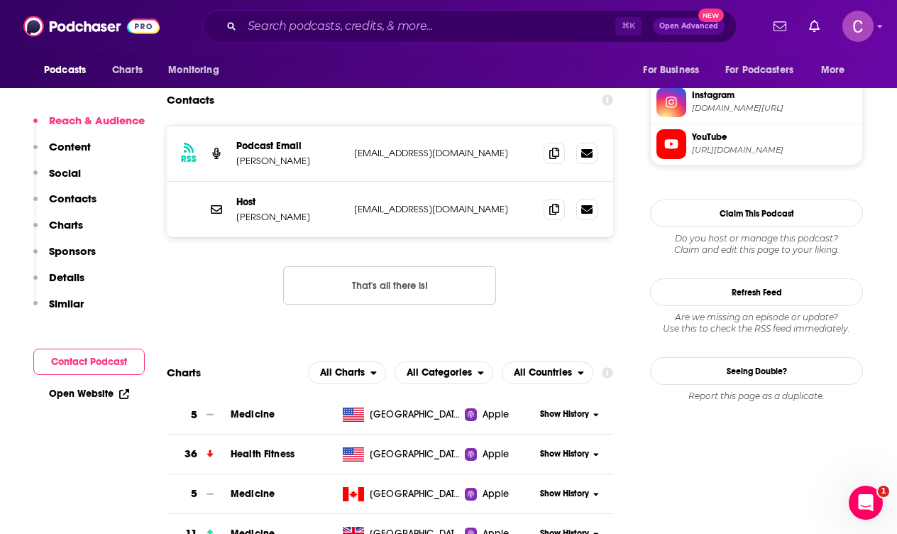
scroll to position [1335, 0]
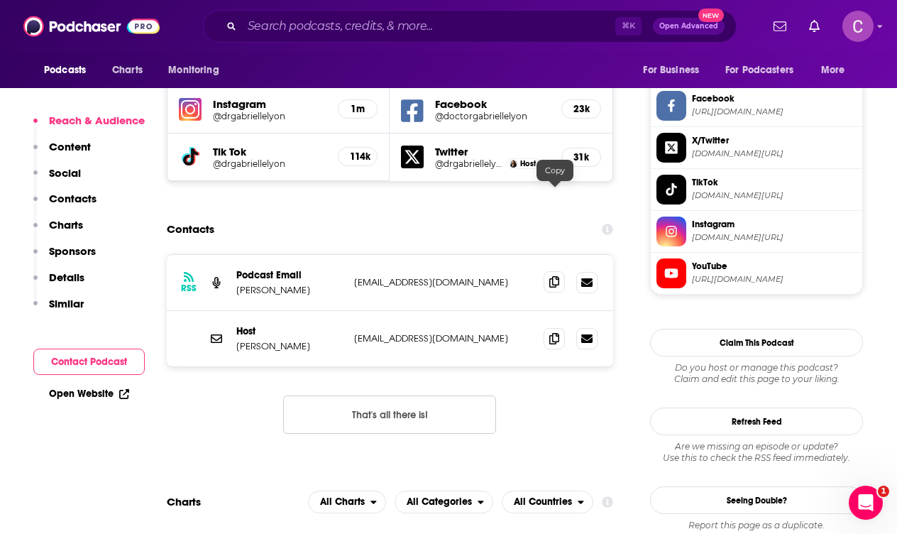
click at [556, 276] on icon at bounding box center [554, 281] width 10 height 11
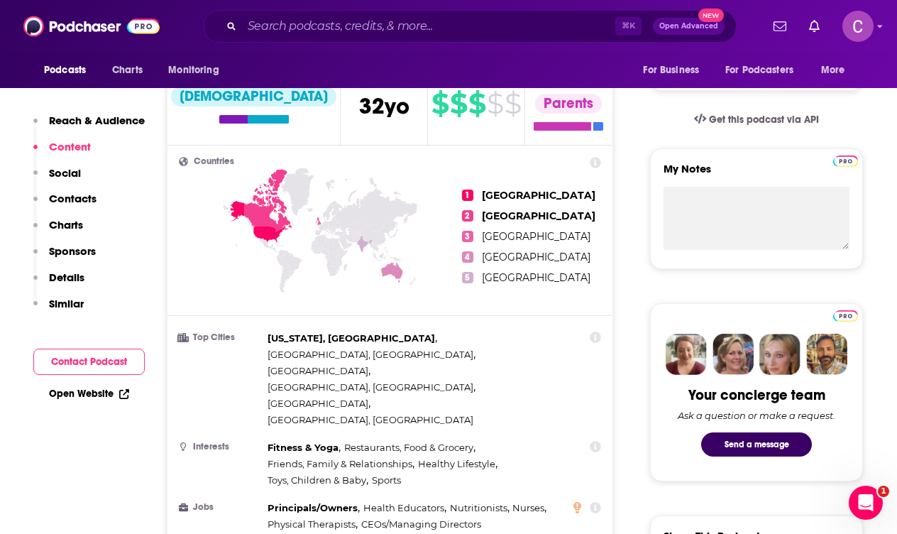
scroll to position [0, 0]
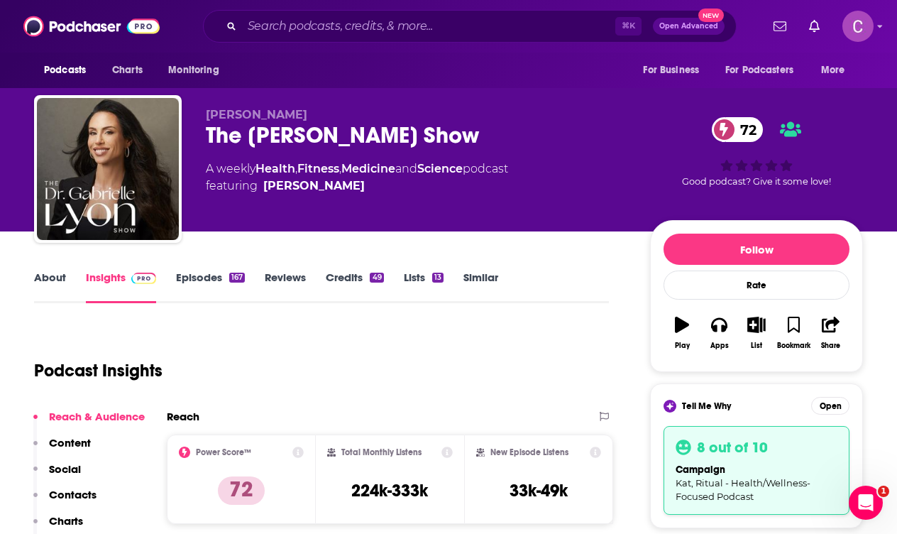
click at [301, 138] on div "The [PERSON_NAME] Show 72" at bounding box center [417, 135] width 422 height 28
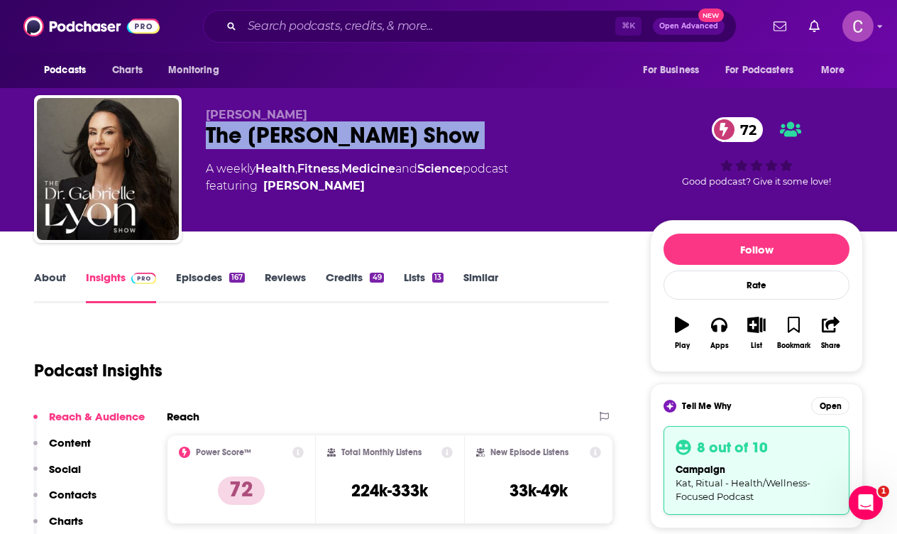
click at [301, 138] on div "The [PERSON_NAME] Show 72" at bounding box center [417, 135] width 422 height 28
copy div "The [PERSON_NAME] Show 72"
click at [469, 286] on link "Similar" at bounding box center [480, 286] width 35 height 33
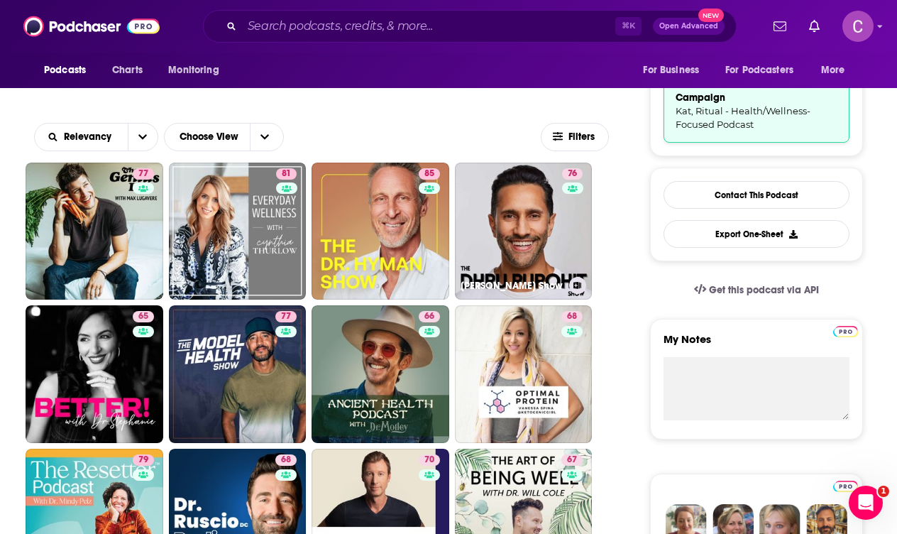
scroll to position [371, 0]
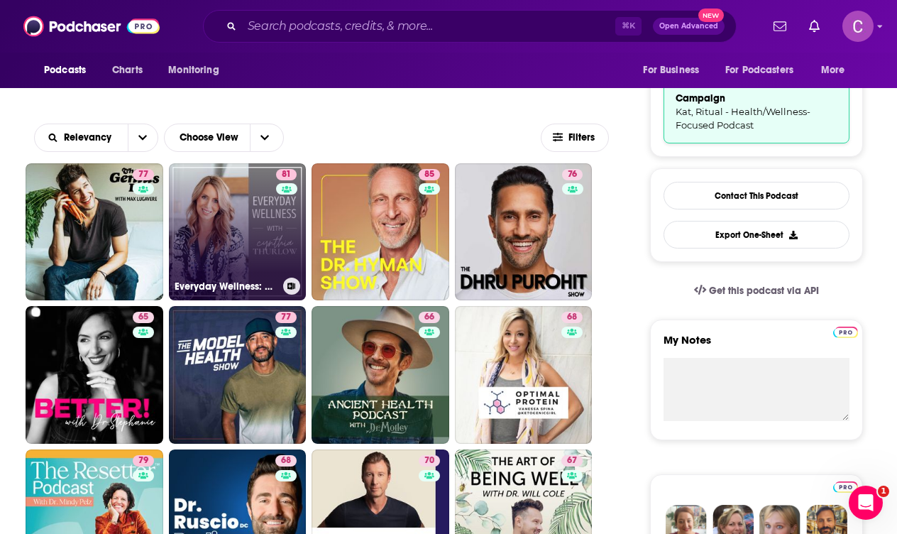
click at [250, 249] on link "81 Everyday Wellness: Midlife Hormones, Health, and Science for Women 35+" at bounding box center [238, 232] width 138 height 138
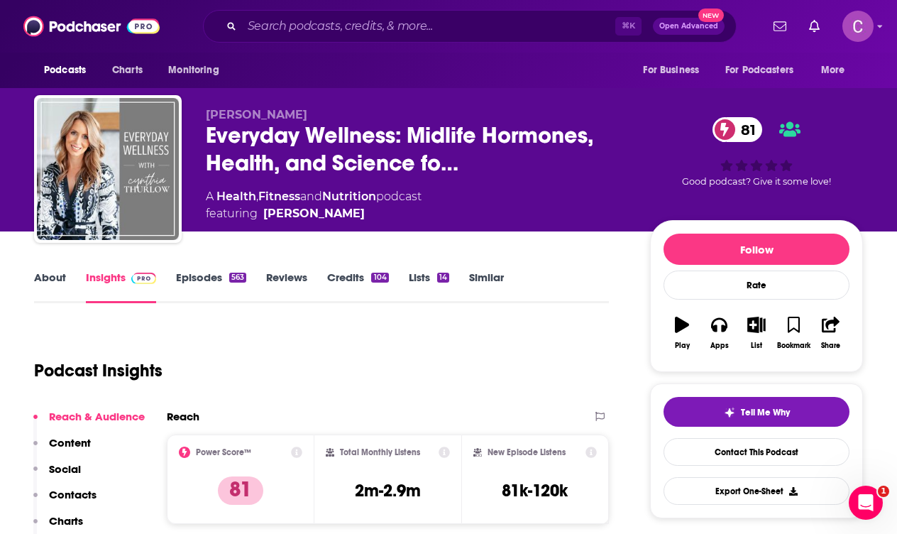
click at [57, 272] on link "About" at bounding box center [50, 286] width 32 height 33
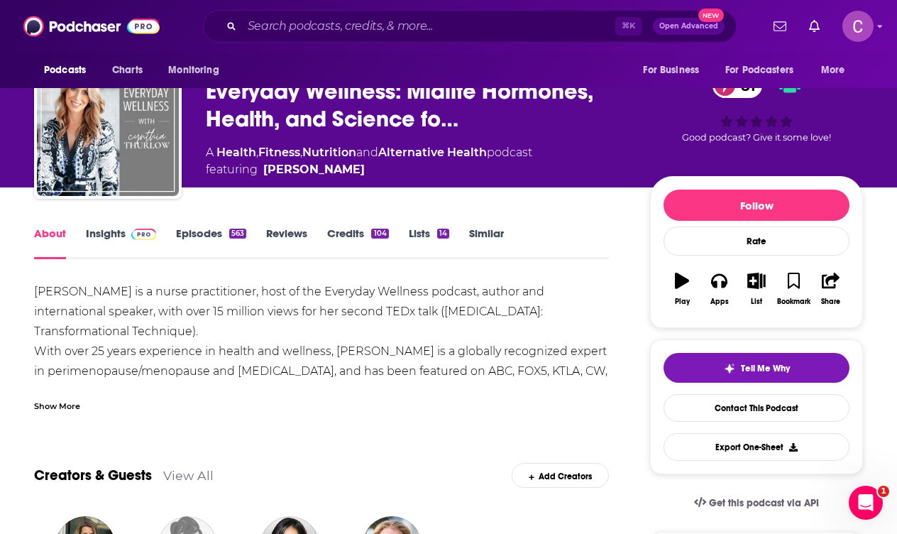
scroll to position [66, 0]
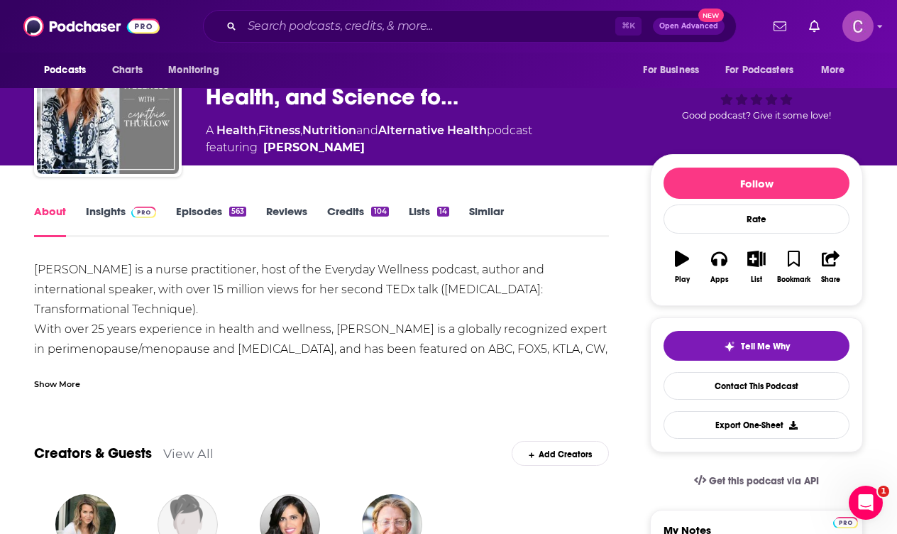
click at [70, 383] on div "Show More" at bounding box center [57, 382] width 46 height 13
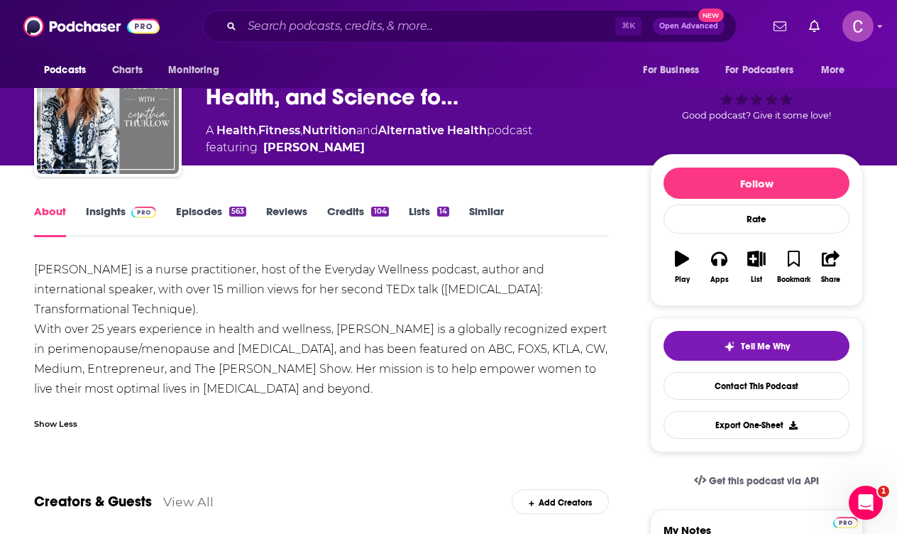
click at [178, 215] on link "Episodes 563" at bounding box center [211, 220] width 70 height 33
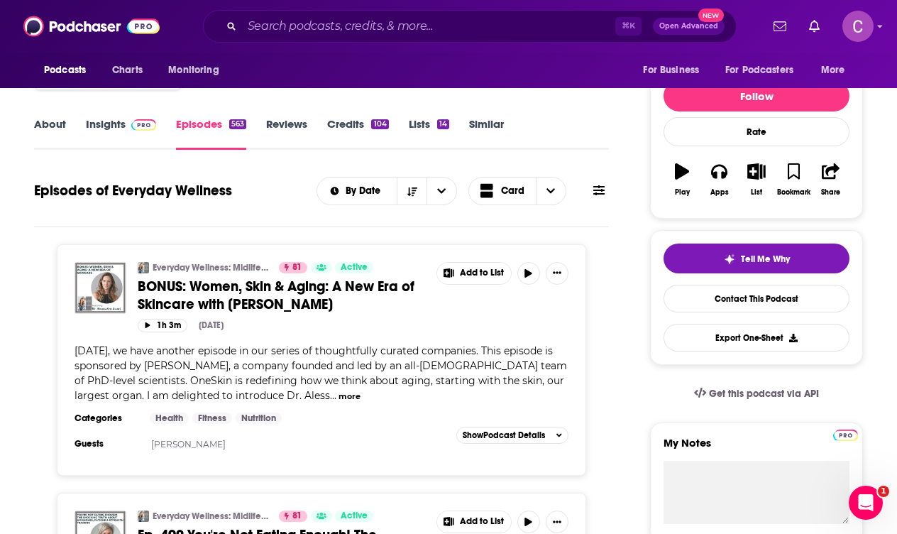
scroll to position [161, 0]
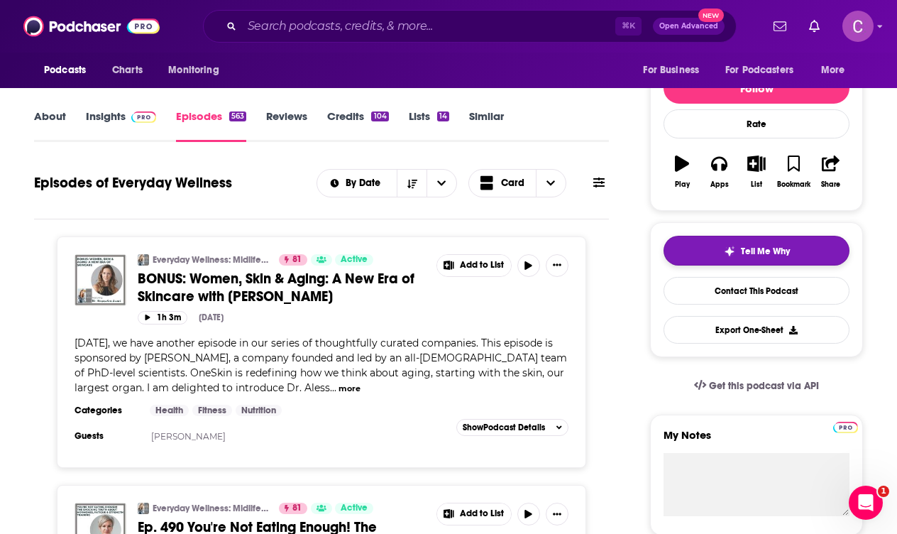
click at [774, 247] on span "Tell Me Why" at bounding box center [765, 251] width 49 height 11
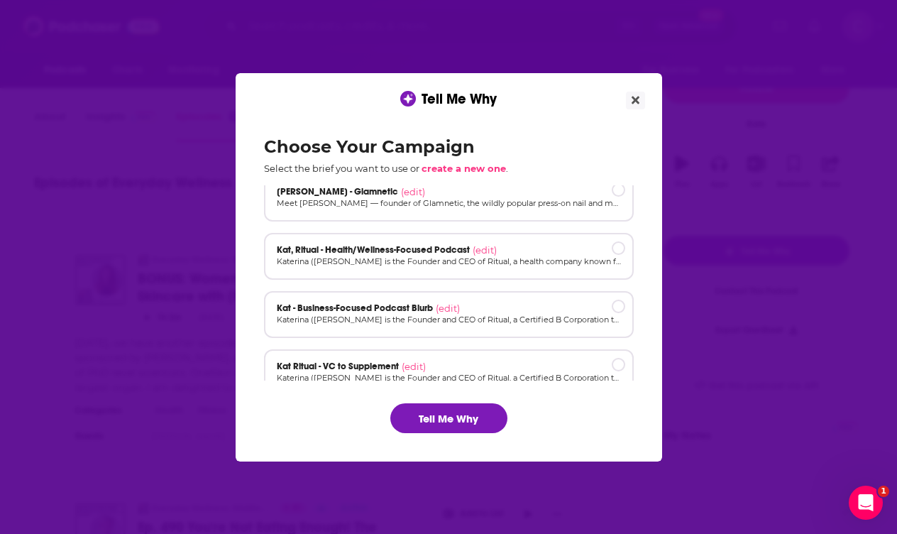
scroll to position [155, 0]
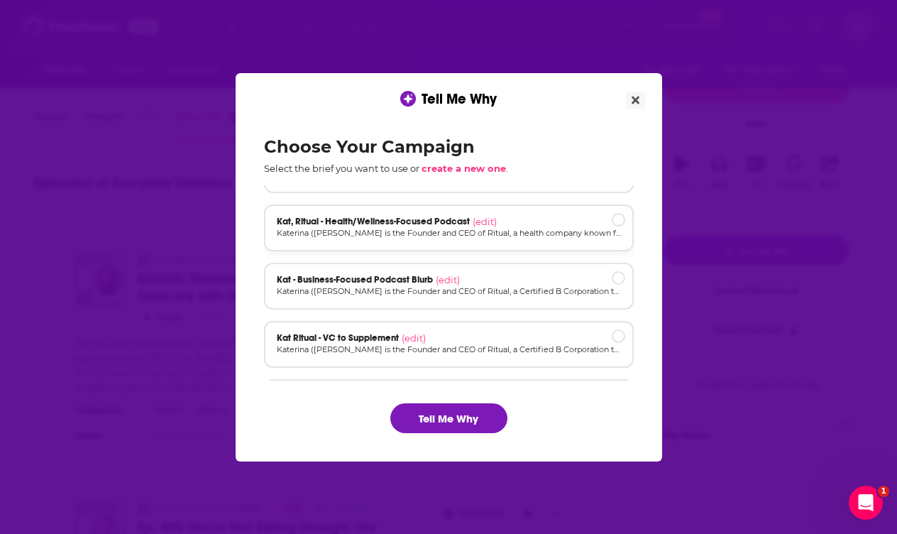
click at [463, 243] on div "Kat, Ritual - Health/Wellness-Focused Podcast (edit) Katerina ([PERSON_NAME] is…" at bounding box center [449, 227] width 370 height 47
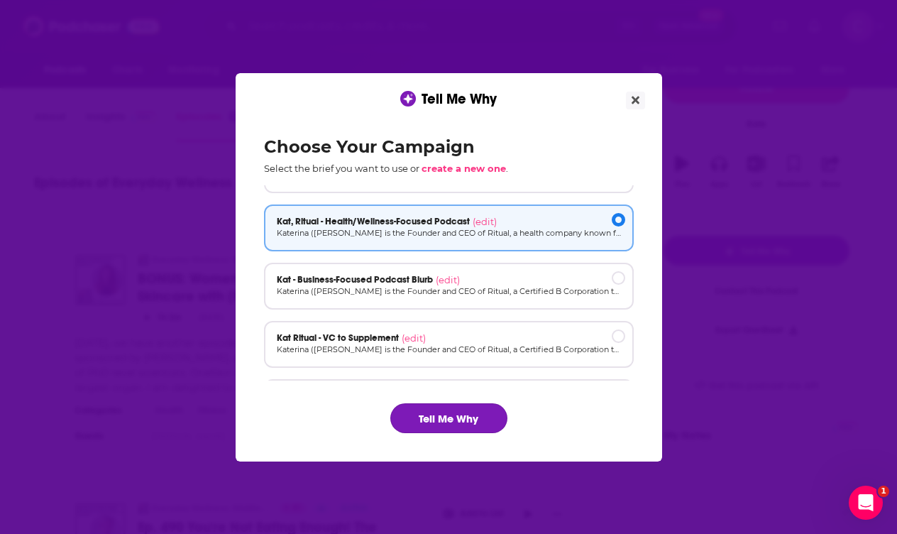
click at [454, 412] on button "Tell Me Why" at bounding box center [448, 418] width 117 height 30
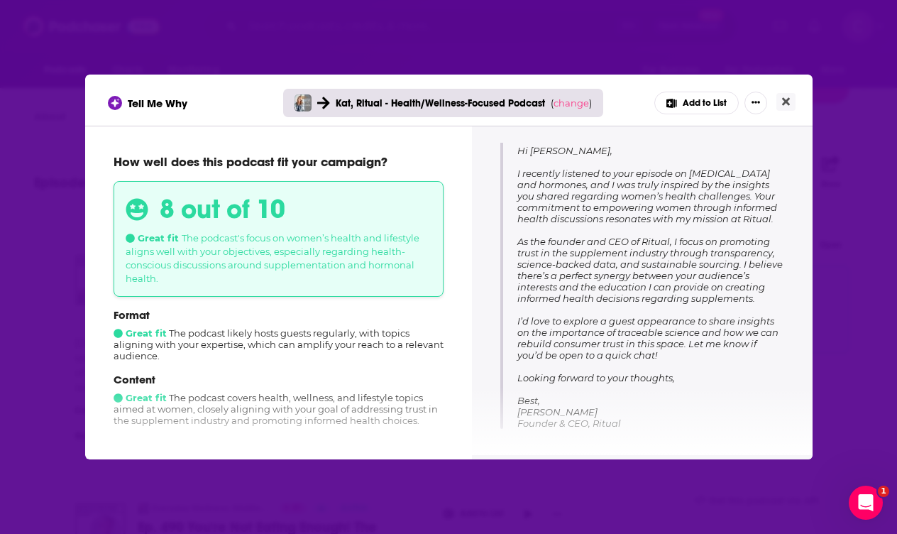
scroll to position [224, 0]
click at [785, 105] on icon "Close" at bounding box center [786, 101] width 8 height 11
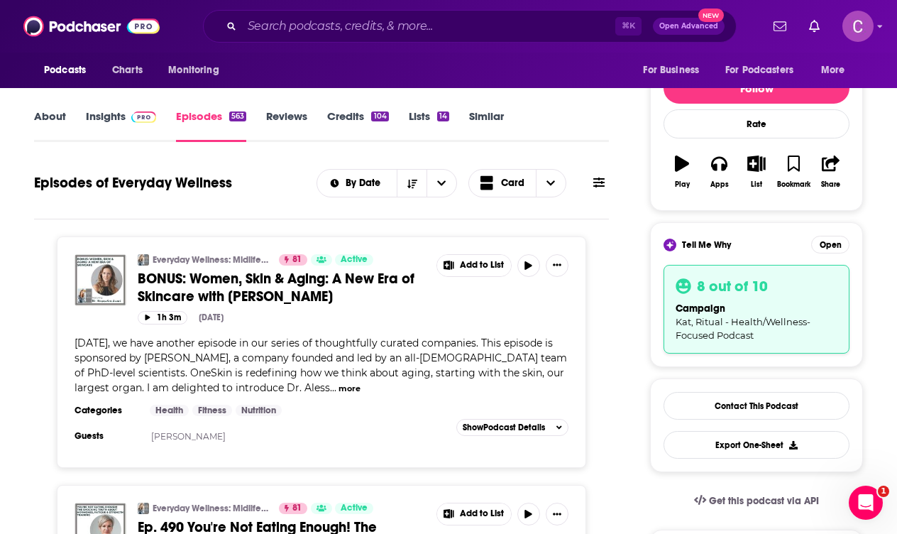
scroll to position [0, 0]
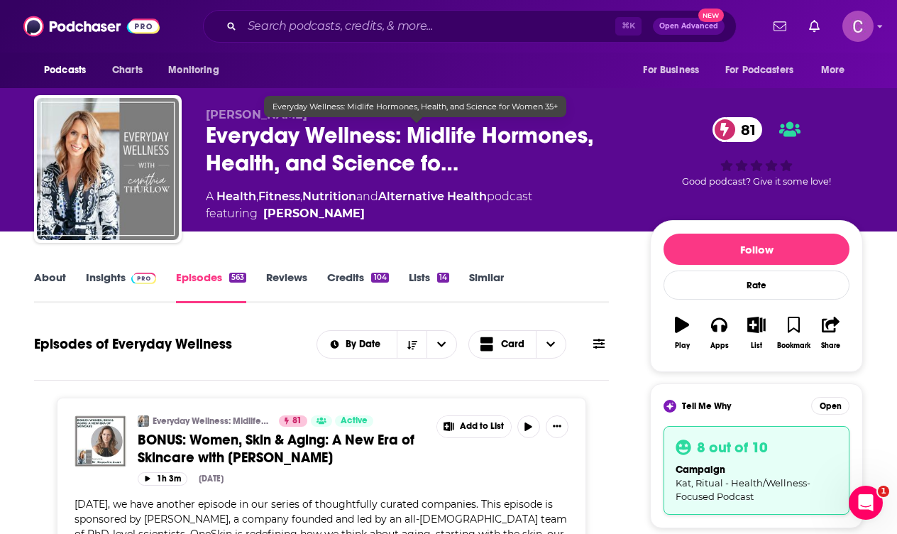
click at [320, 158] on span "Everyday Wellness: Midlife Hormones, Health, and Science fo…" at bounding box center [417, 148] width 422 height 55
click at [346, 141] on span "Everyday Wellness: Midlife Hormones, Health, and Science fo…" at bounding box center [417, 148] width 422 height 55
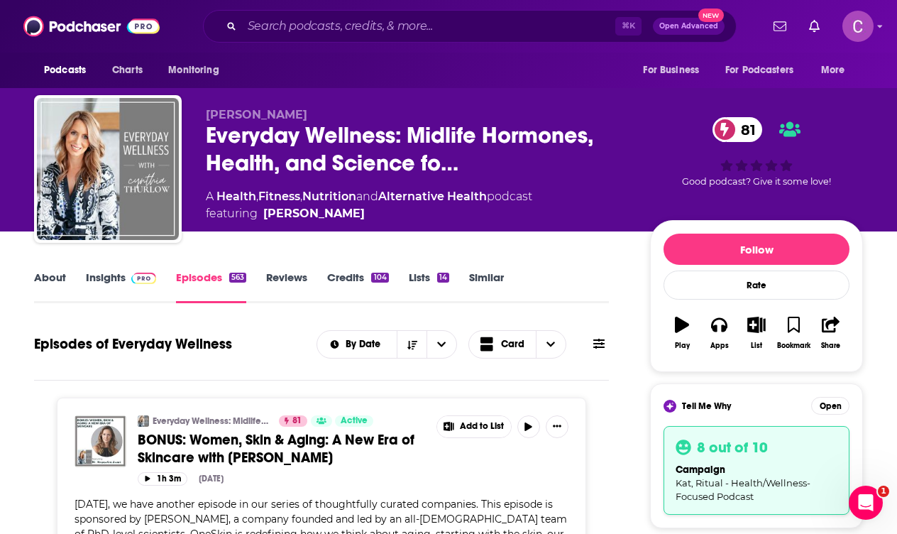
click at [57, 278] on link "About" at bounding box center [50, 286] width 32 height 33
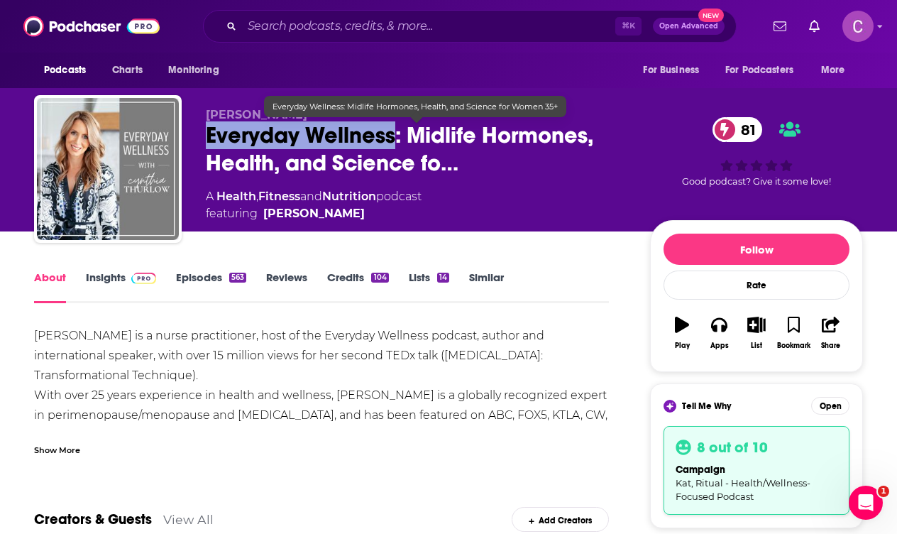
drag, startPoint x: 206, startPoint y: 138, endPoint x: 396, endPoint y: 141, distance: 190.2
click at [396, 141] on span "Everyday Wellness: Midlife Hormones, Health, and Science fo…" at bounding box center [417, 148] width 422 height 55
copy h1 "Everyday Wellness"
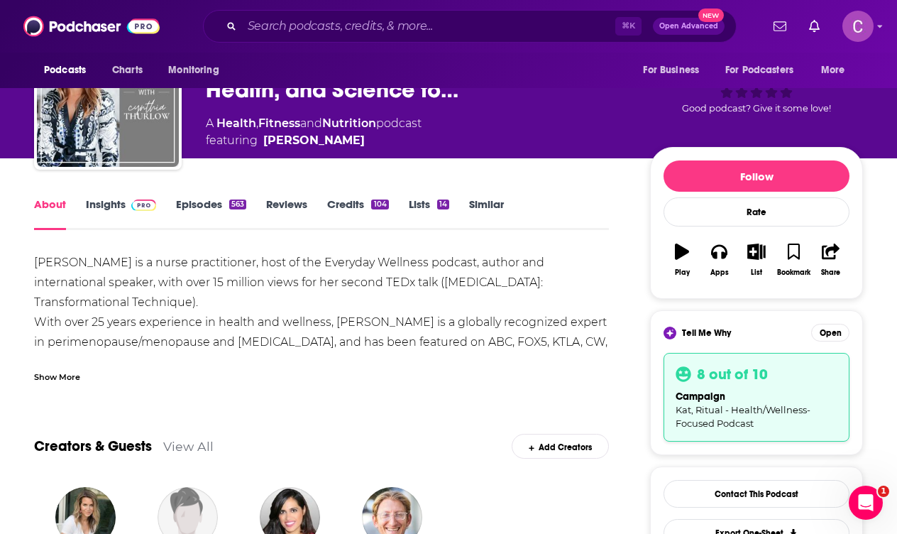
scroll to position [119, 0]
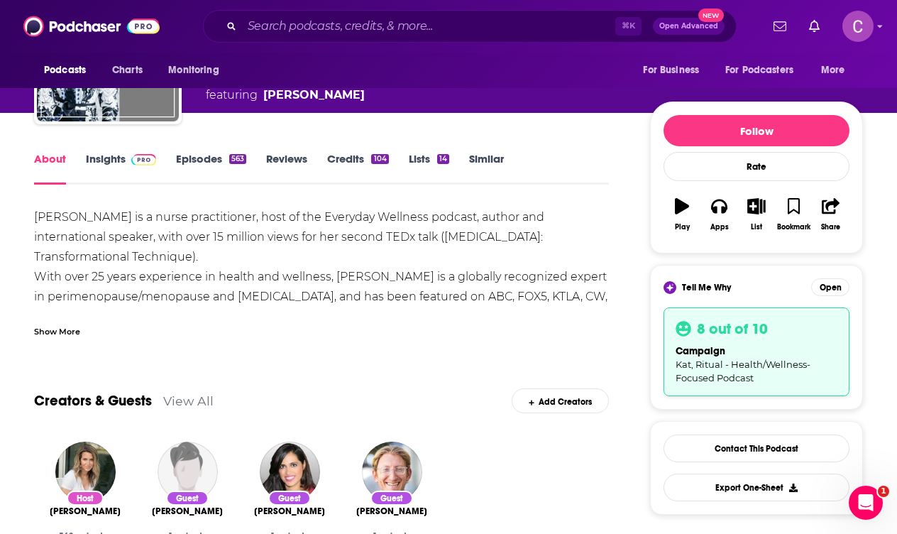
click at [764, 464] on div "Contact This Podcast Export One-Sheet" at bounding box center [757, 467] width 186 height 67
click at [753, 449] on link "Contact This Podcast" at bounding box center [757, 448] width 186 height 28
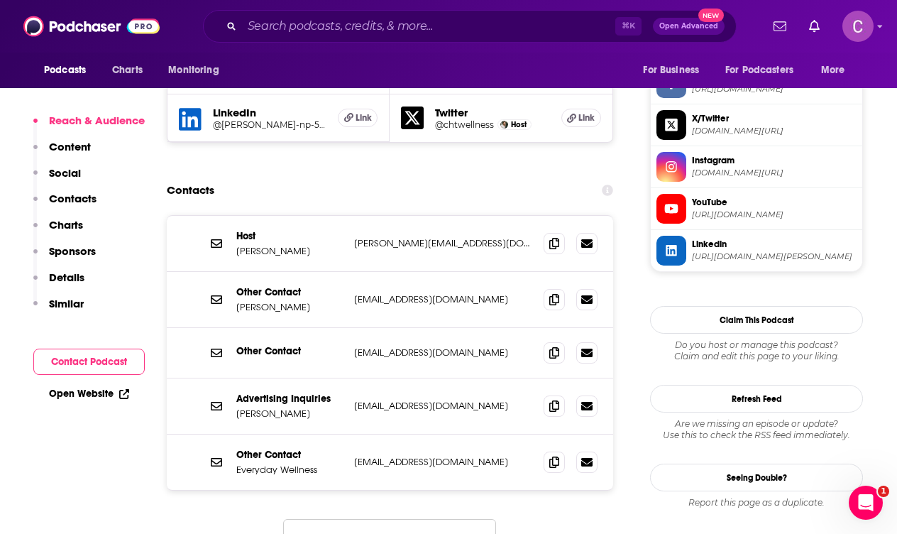
scroll to position [1348, 0]
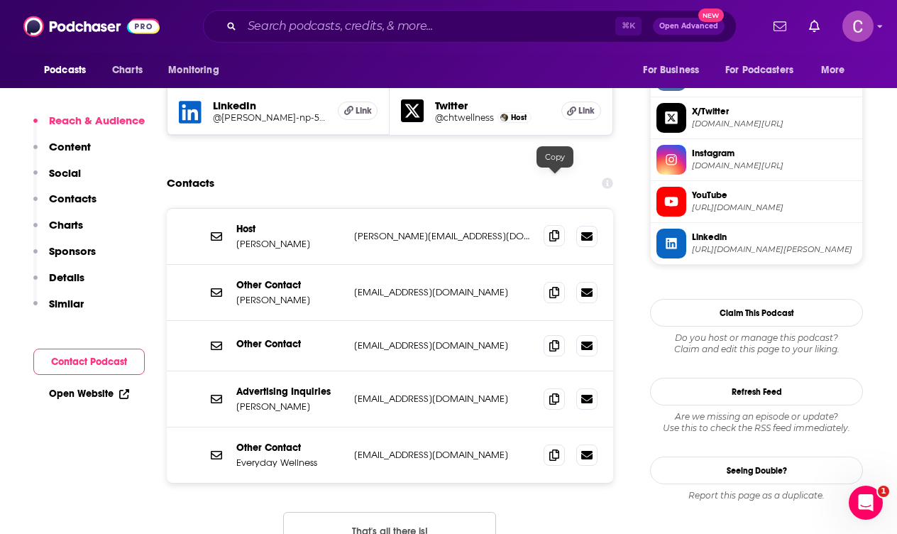
click at [556, 230] on icon at bounding box center [554, 235] width 10 height 11
click at [556, 449] on icon at bounding box center [554, 454] width 10 height 11
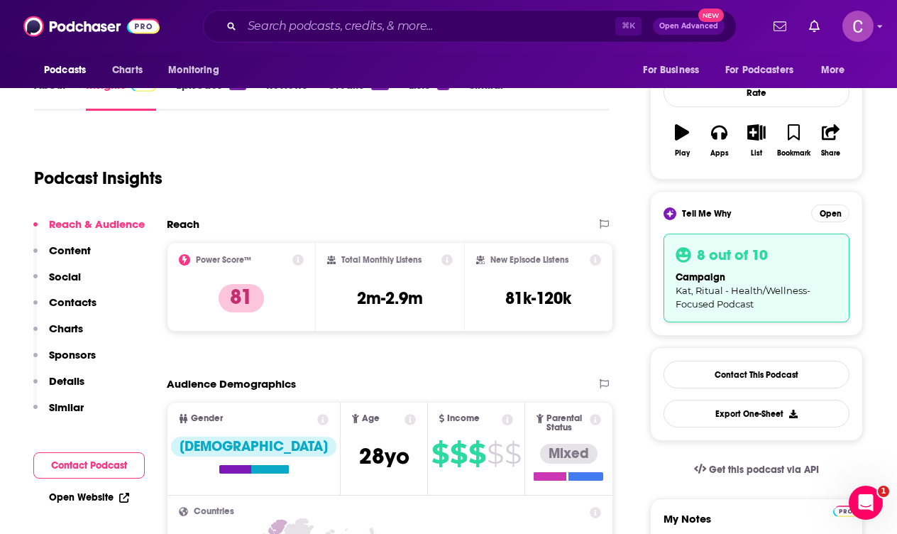
scroll to position [0, 0]
